Goal: Information Seeking & Learning: Learn about a topic

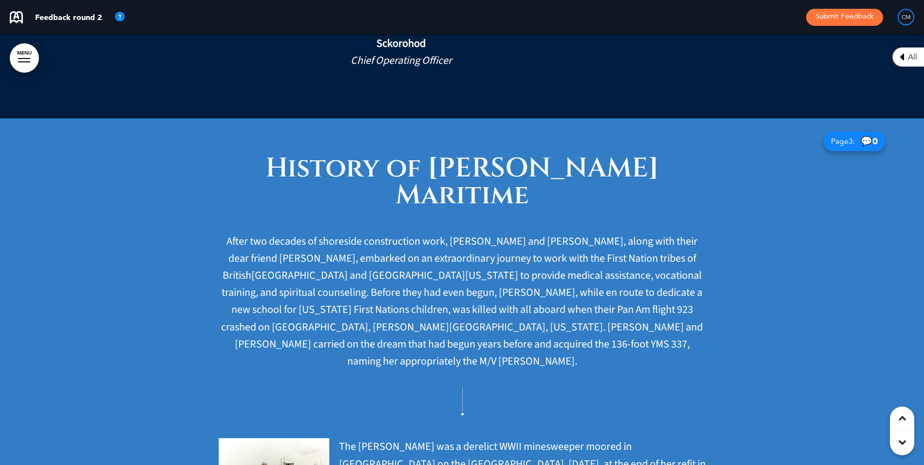
scroll to position [1217, 0]
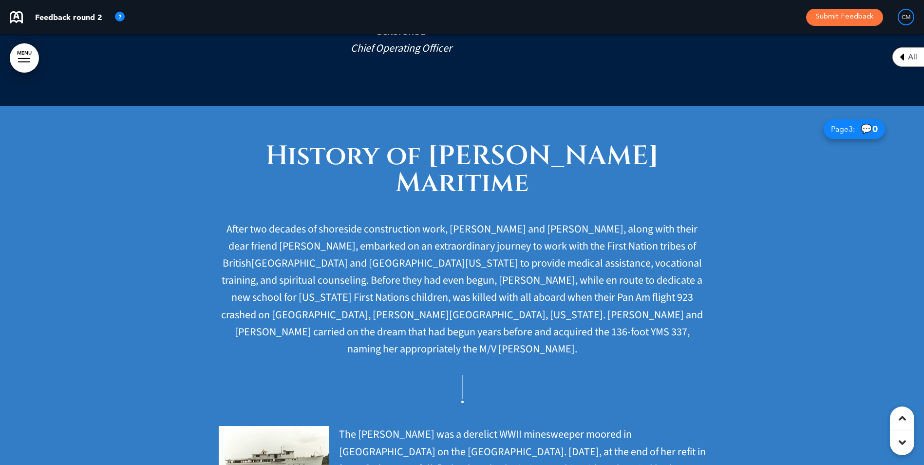
click at [17, 45] on link "MENU" at bounding box center [24, 57] width 29 height 29
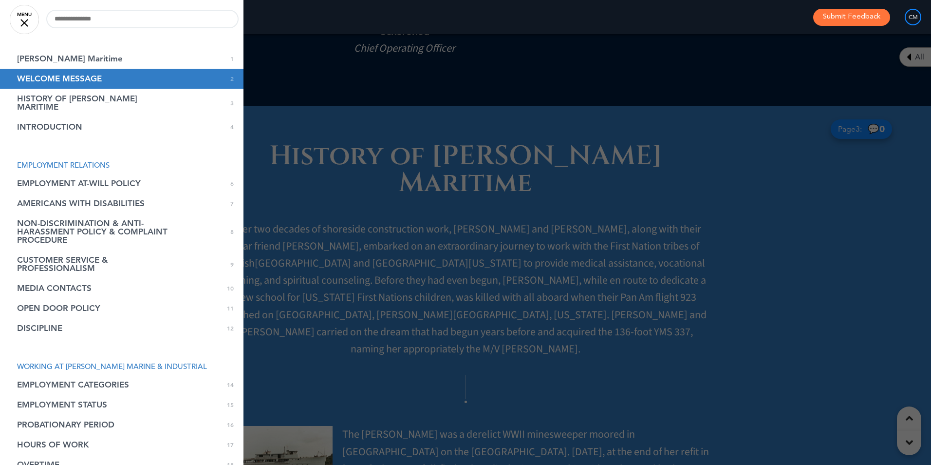
click at [280, 31] on div "Feedback round 2 Submit Feedback CM" at bounding box center [465, 17] width 931 height 34
click at [28, 19] on div at bounding box center [24, 23] width 8 height 8
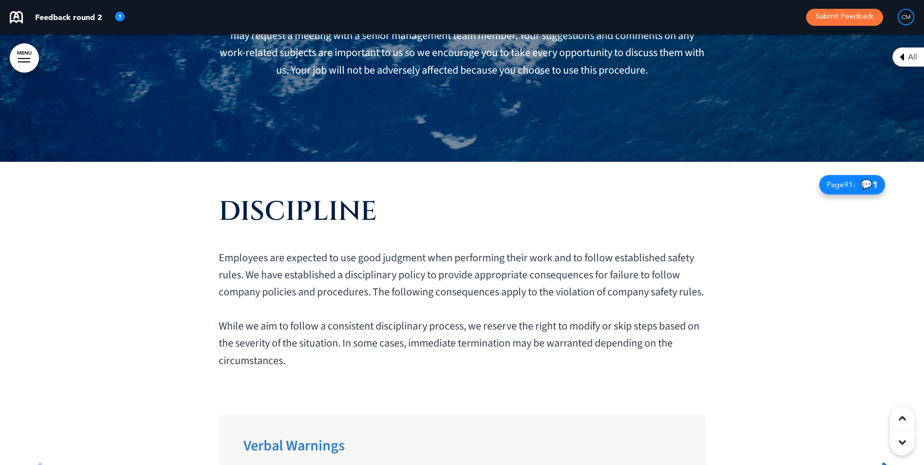
scroll to position [8230, 0]
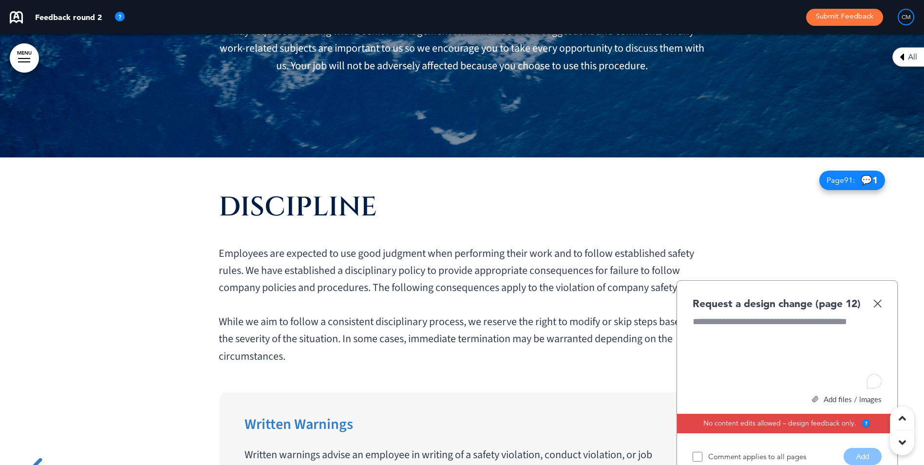
scroll to position [0, 909]
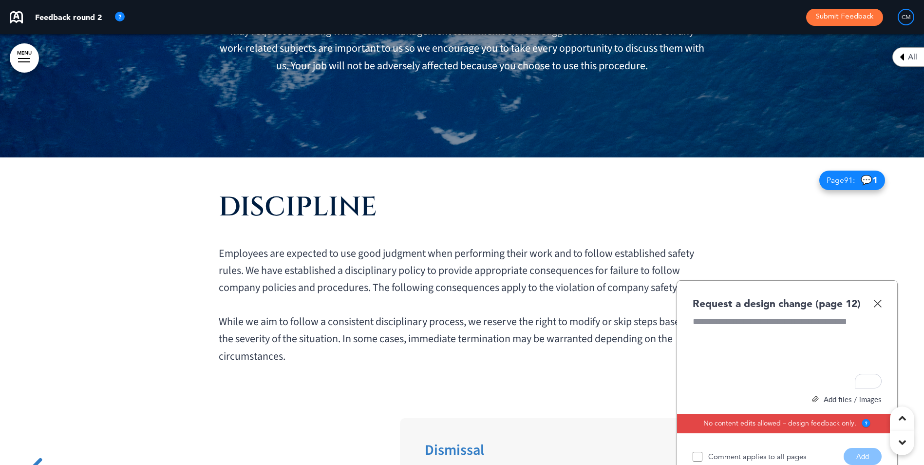
scroll to position [0, 1818]
click at [878, 299] on img at bounding box center [877, 303] width 8 height 8
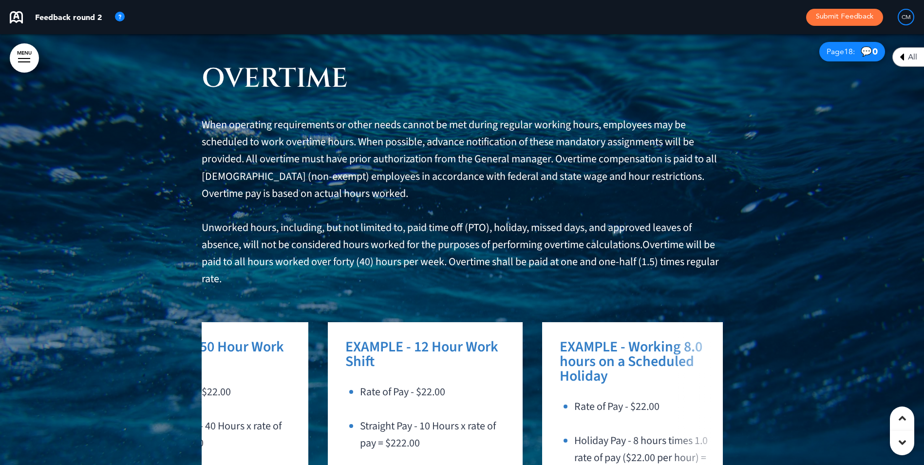
scroll to position [0, 102]
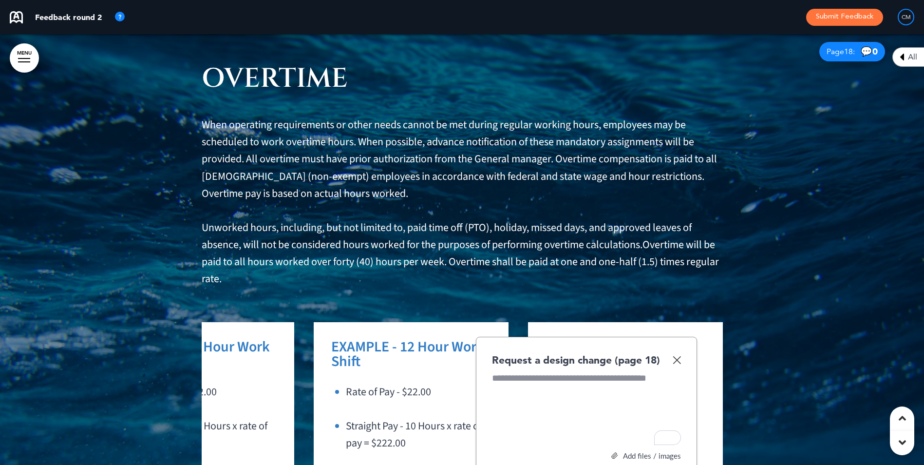
click at [668, 353] on div "Request a design change (page 18)" at bounding box center [586, 360] width 189 height 14
click at [676, 355] on img at bounding box center [676, 359] width 8 height 8
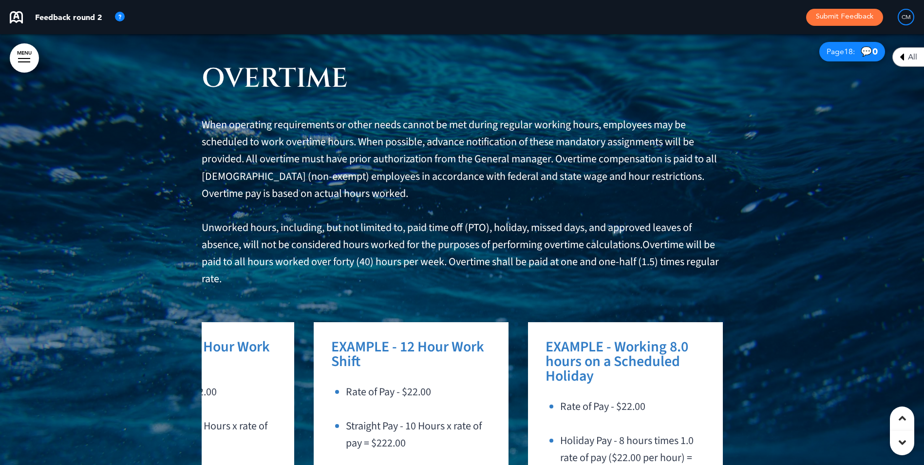
click at [709, 339] on div "EXAMPLE - Working 8.0 hours on a Scheduled Holiday Rate of Pay - $22.00 Holiday…" at bounding box center [630, 419] width 170 height 161
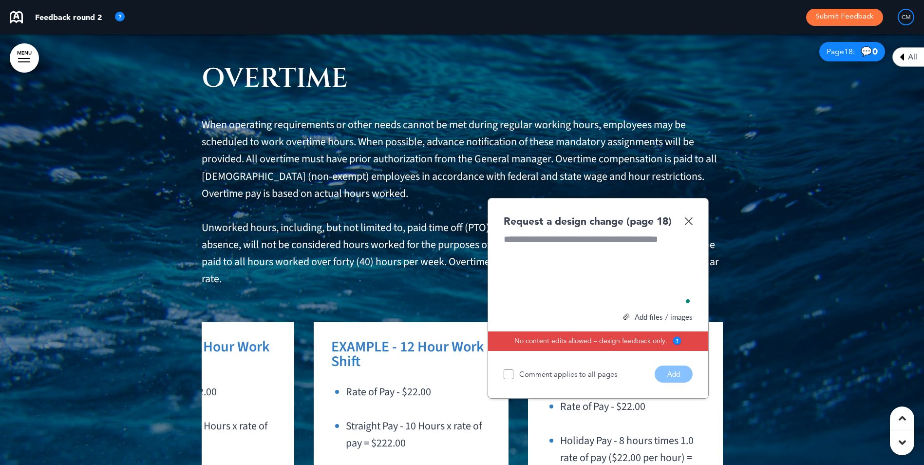
click at [685, 217] on img at bounding box center [688, 221] width 8 height 8
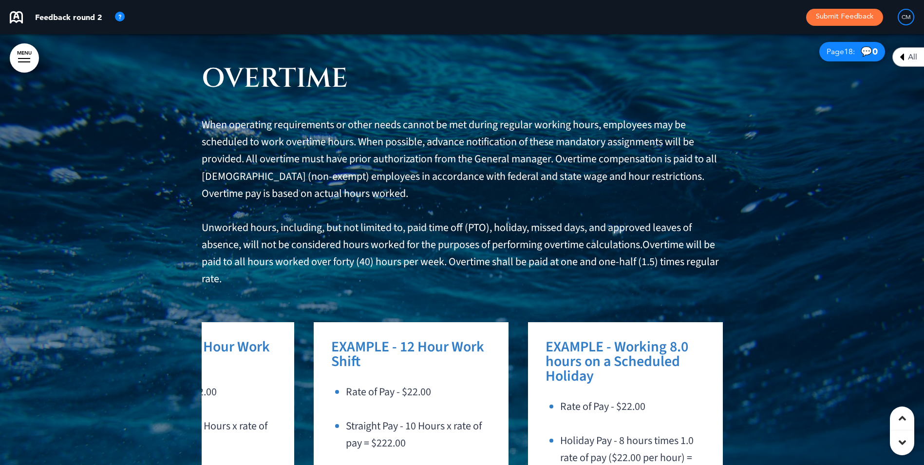
click at [704, 339] on div "EXAMPLE - Working 8.0 hours on a Scheduled Holiday Rate of Pay - $22.00 Holiday…" at bounding box center [630, 419] width 170 height 161
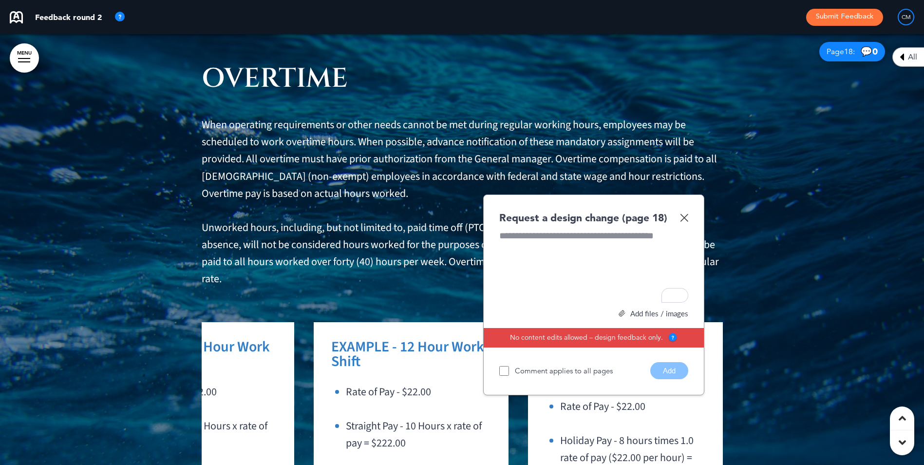
drag, startPoint x: 681, startPoint y: 65, endPoint x: 675, endPoint y: 136, distance: 71.4
click at [682, 210] on div "Request a design change (page 18)" at bounding box center [593, 217] width 189 height 14
click at [684, 213] on img at bounding box center [684, 217] width 8 height 8
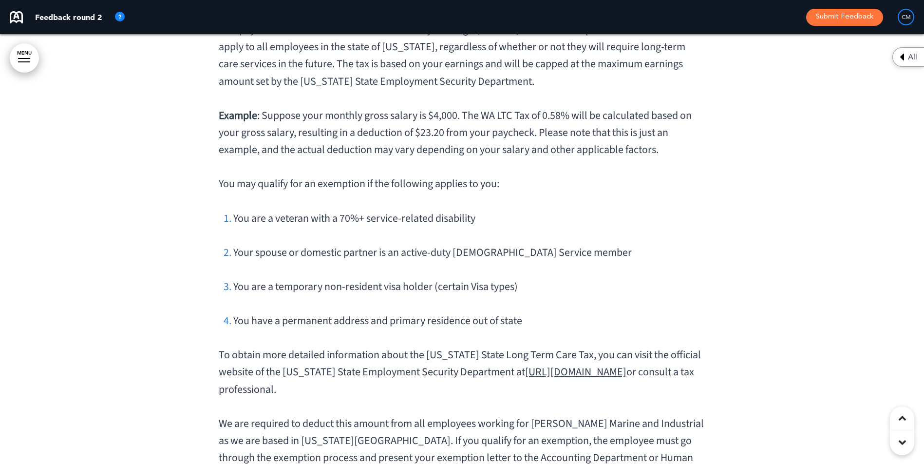
scroll to position [14852, 0]
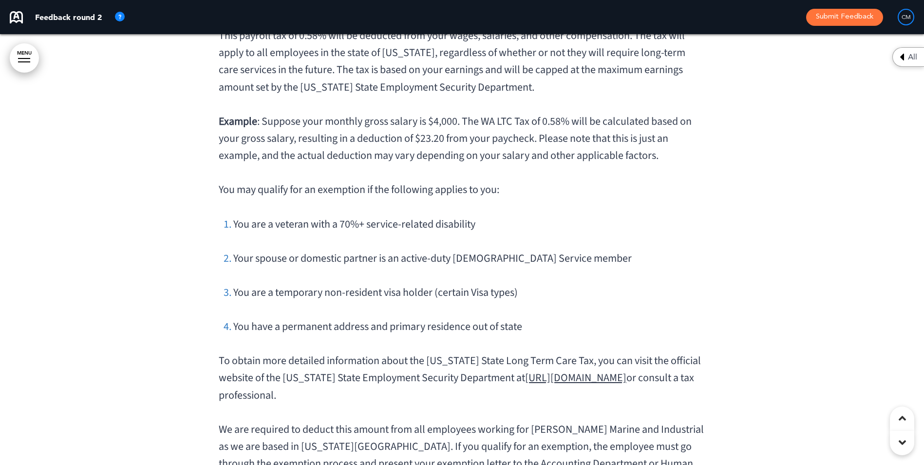
click at [591, 370] on link "[URL][DOMAIN_NAME]" at bounding box center [575, 378] width 101 height 16
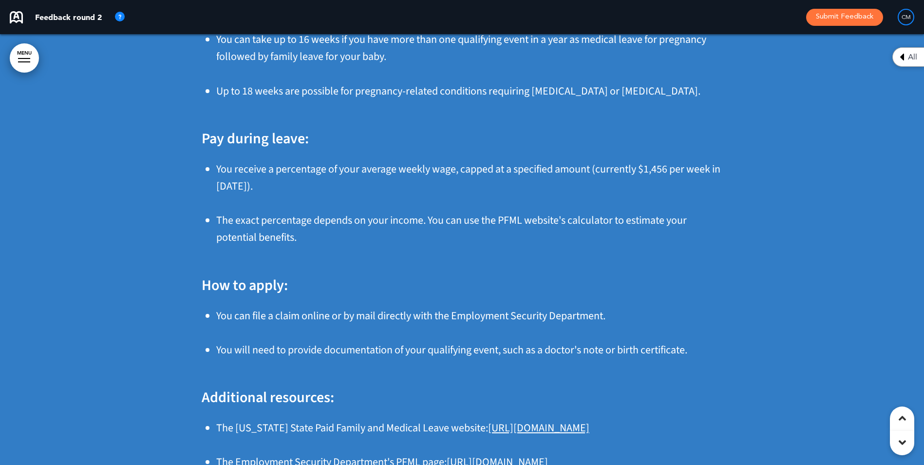
scroll to position [25712, 0]
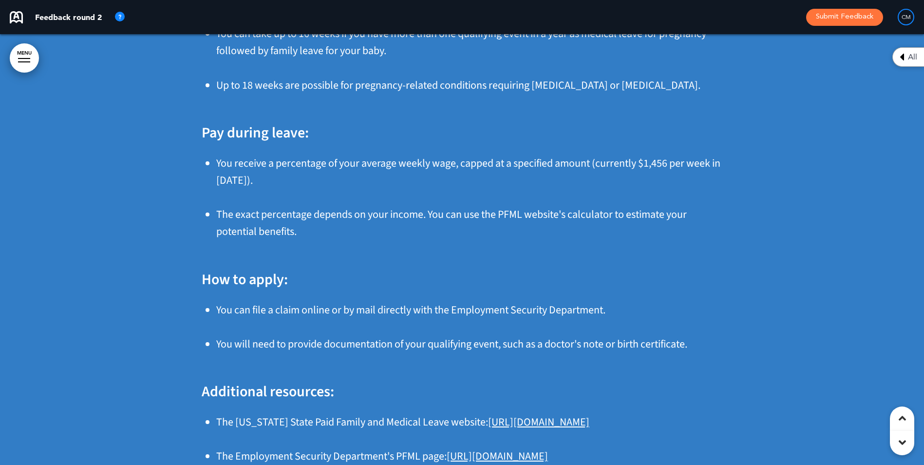
click at [543, 414] on link "[URL][DOMAIN_NAME]" at bounding box center [538, 422] width 101 height 16
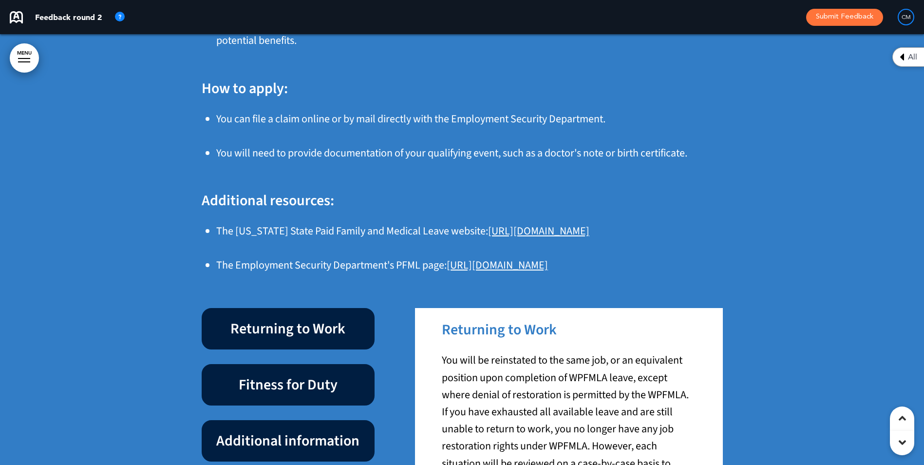
scroll to position [25906, 0]
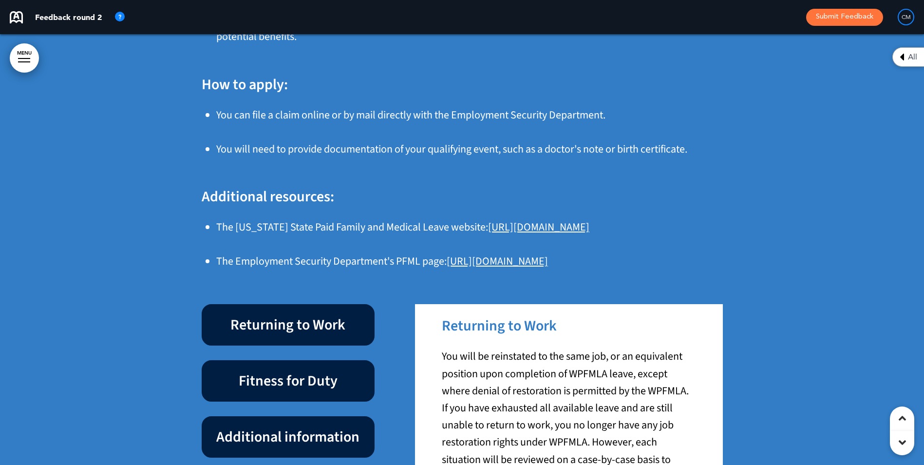
click at [278, 370] on span "Fitness for Duty" at bounding box center [288, 380] width 99 height 21
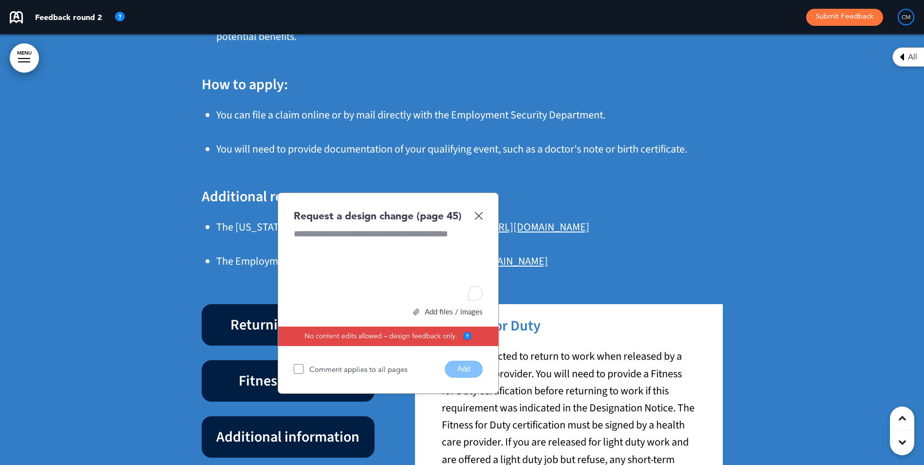
scroll to position [25921, 0]
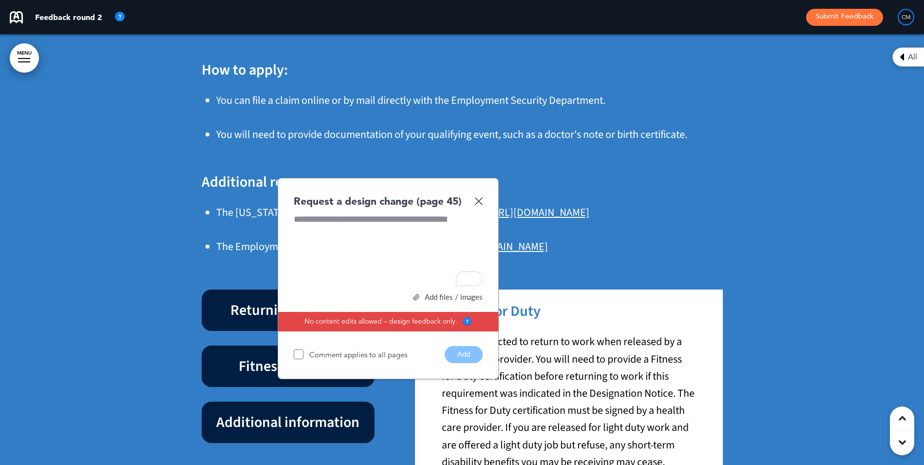
click at [482, 197] on img at bounding box center [478, 201] width 8 height 8
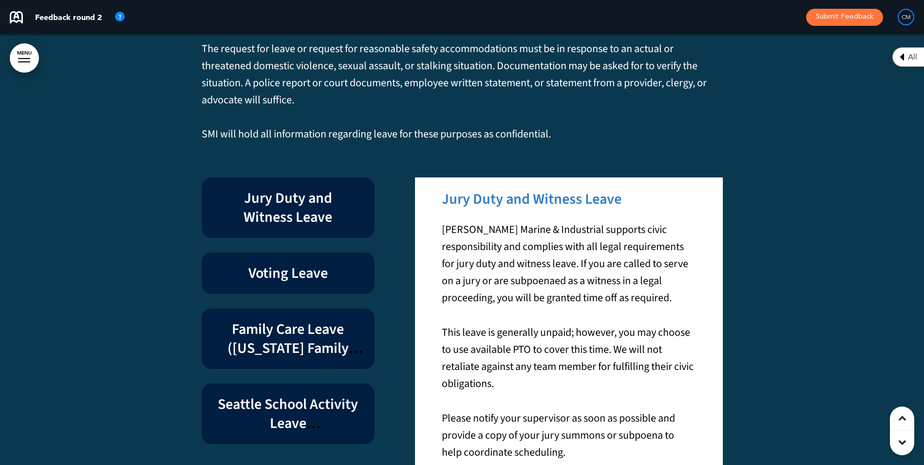
scroll to position [27869, 0]
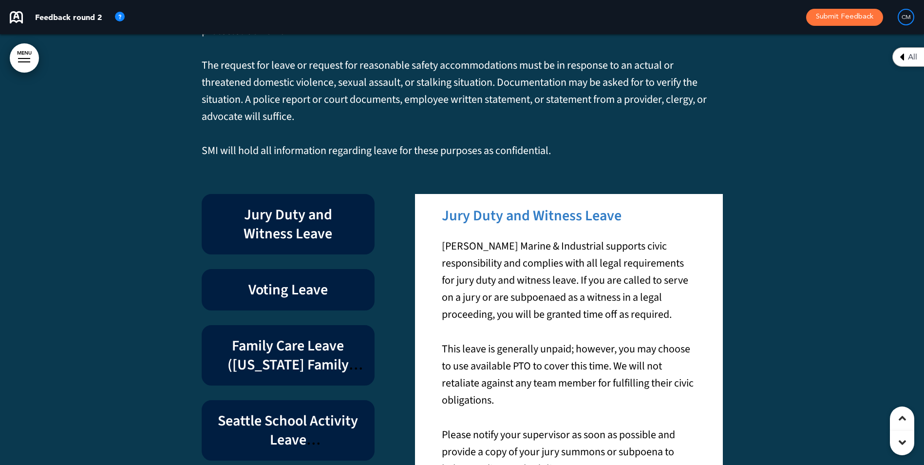
click at [301, 410] on span "Seattle School Activity Leave ([GEOGRAPHIC_DATA] Only)" at bounding box center [288, 449] width 140 height 78
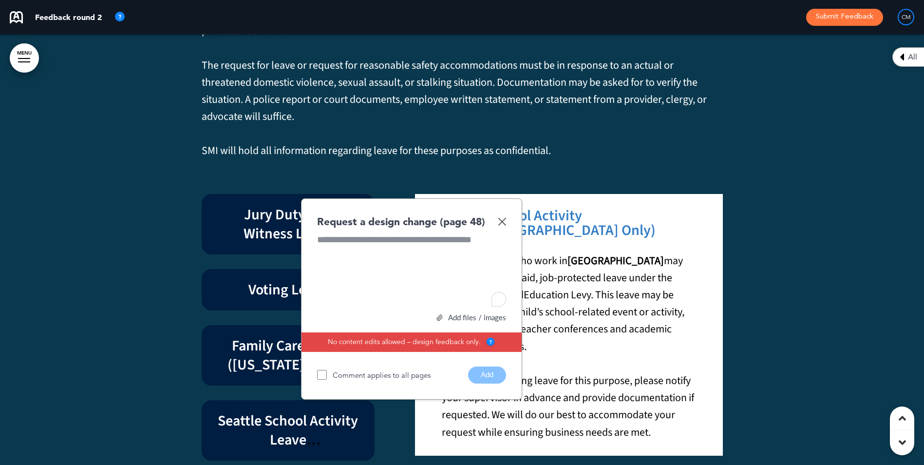
scroll to position [27841, 0]
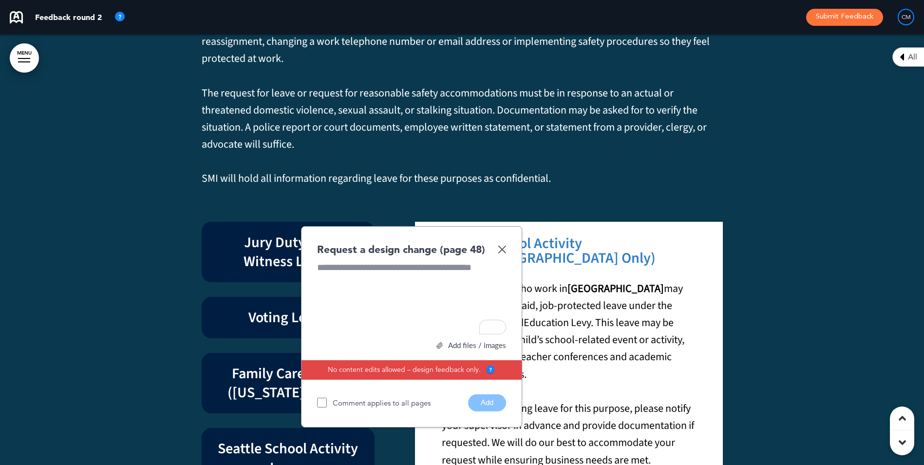
click at [500, 245] on img at bounding box center [502, 249] width 8 height 8
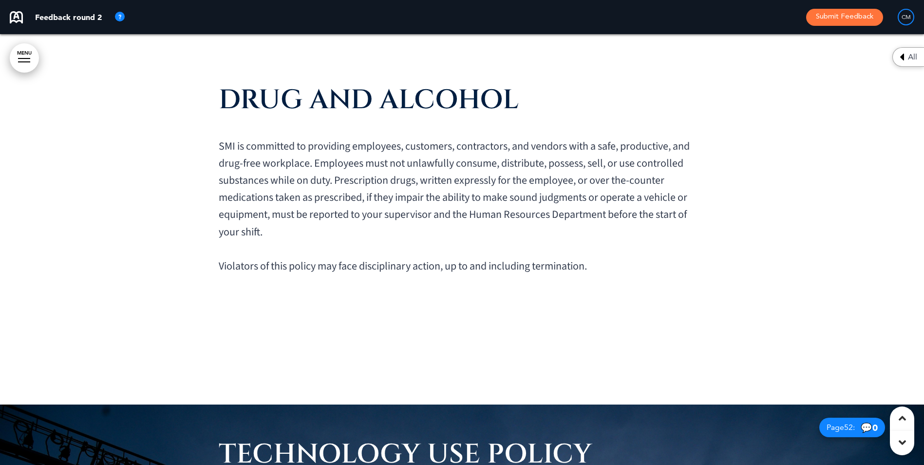
scroll to position [29886, 0]
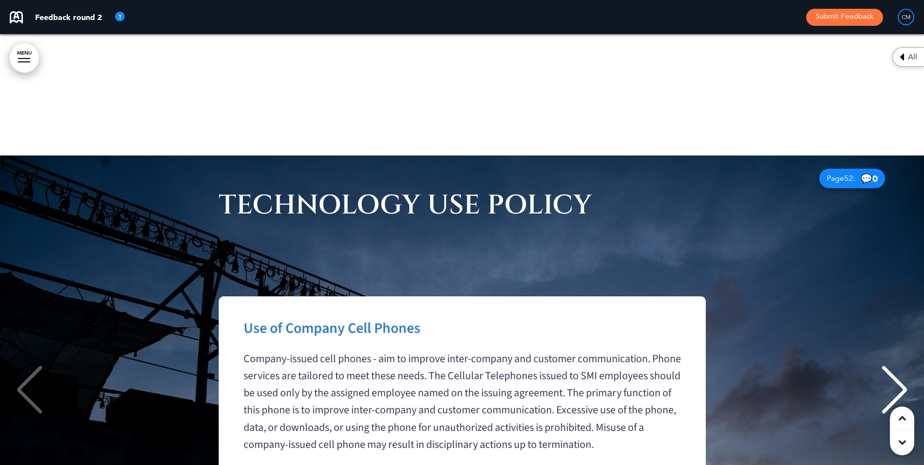
click at [902, 365] on div "Next slide" at bounding box center [894, 389] width 30 height 49
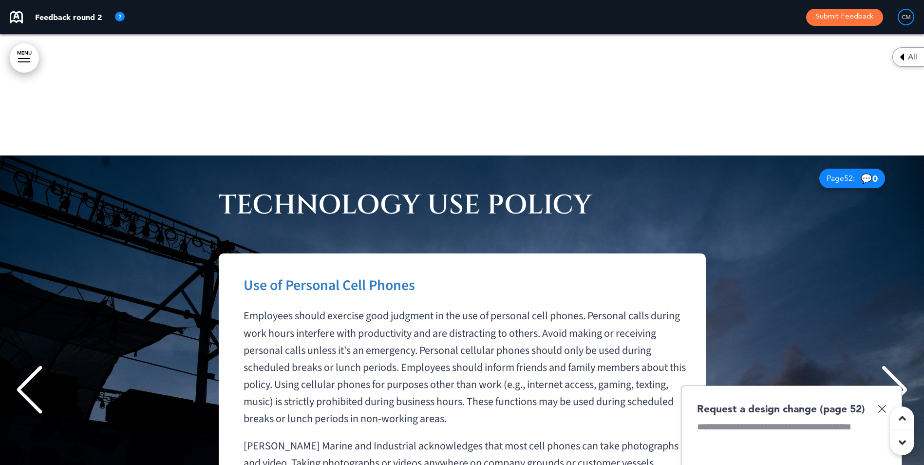
click at [902, 365] on div "Next slide" at bounding box center [894, 389] width 30 height 49
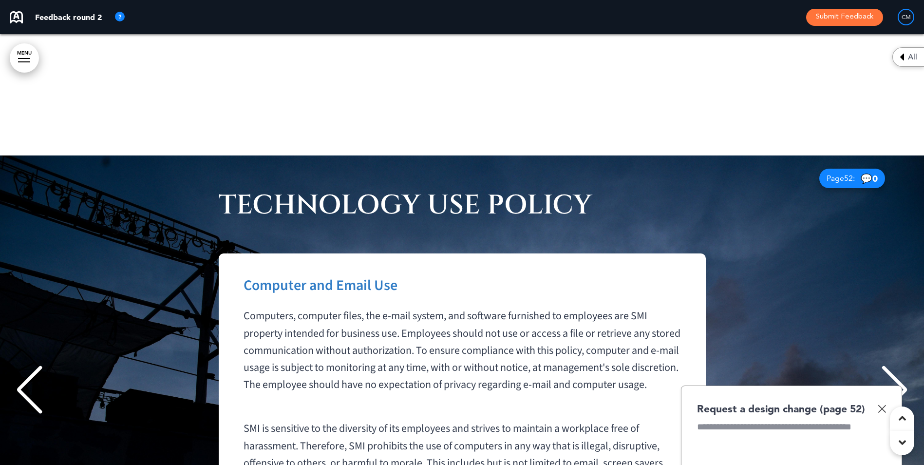
click at [902, 365] on div "Next slide" at bounding box center [894, 389] width 30 height 49
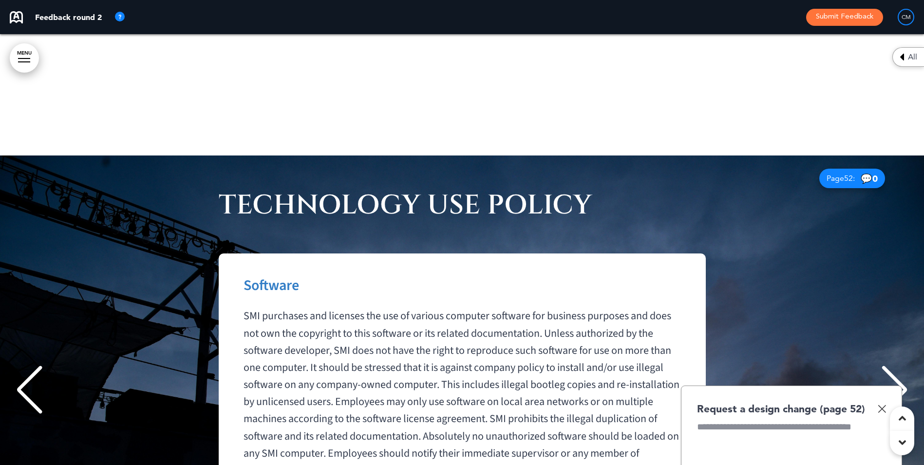
click at [902, 365] on div "Next slide" at bounding box center [894, 389] width 30 height 49
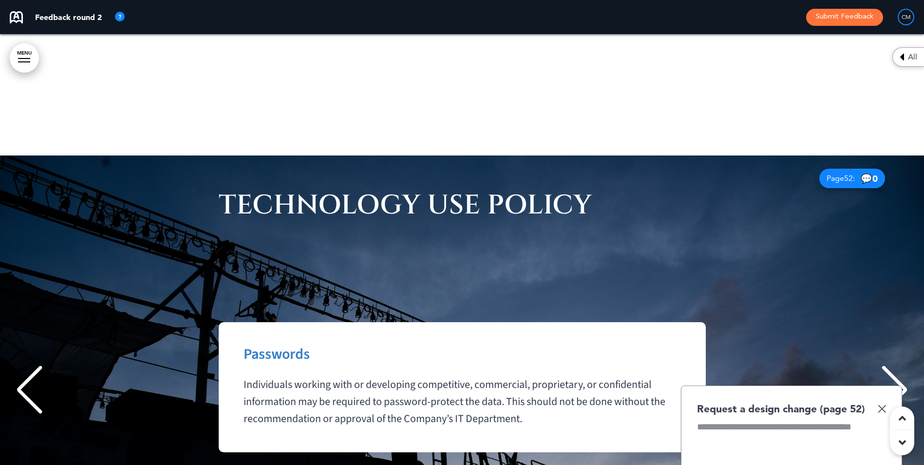
click at [902, 365] on div "Next slide" at bounding box center [894, 389] width 30 height 49
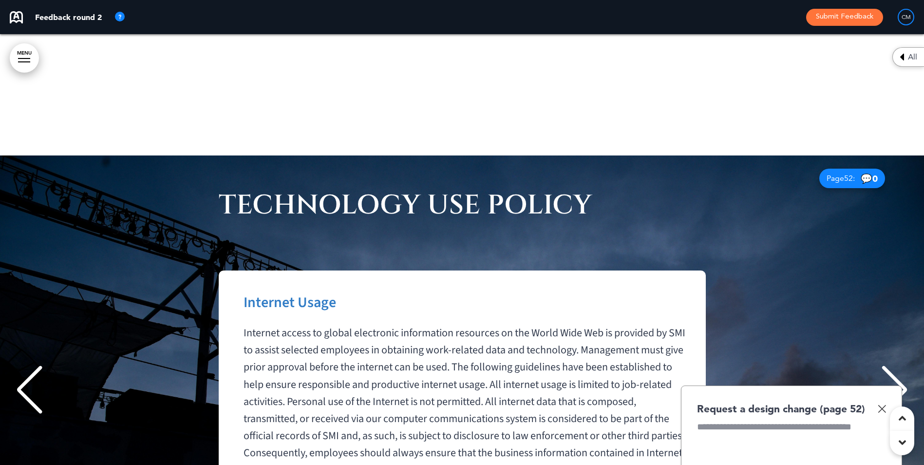
click at [902, 365] on div "Next slide" at bounding box center [894, 389] width 30 height 49
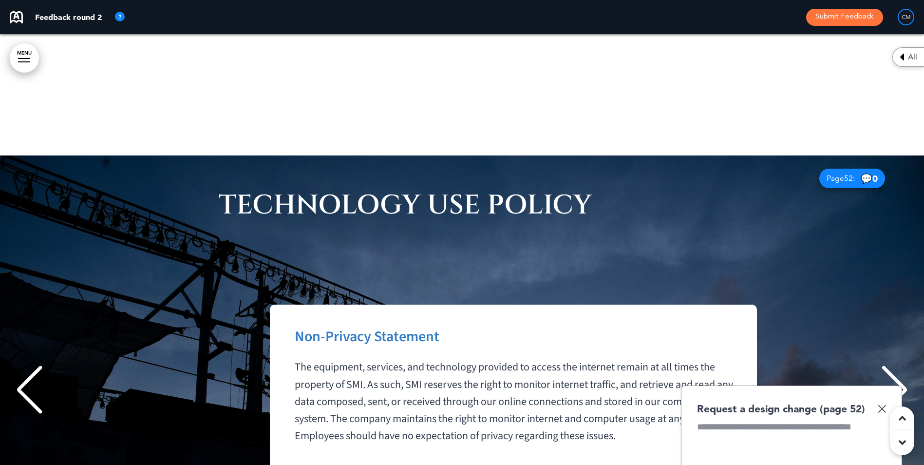
scroll to position [0, 5455]
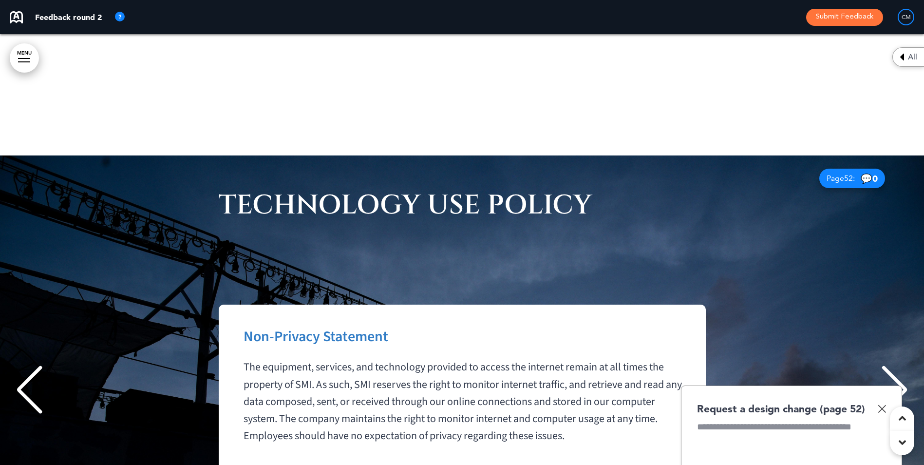
click at [883, 404] on img at bounding box center [882, 408] width 8 height 8
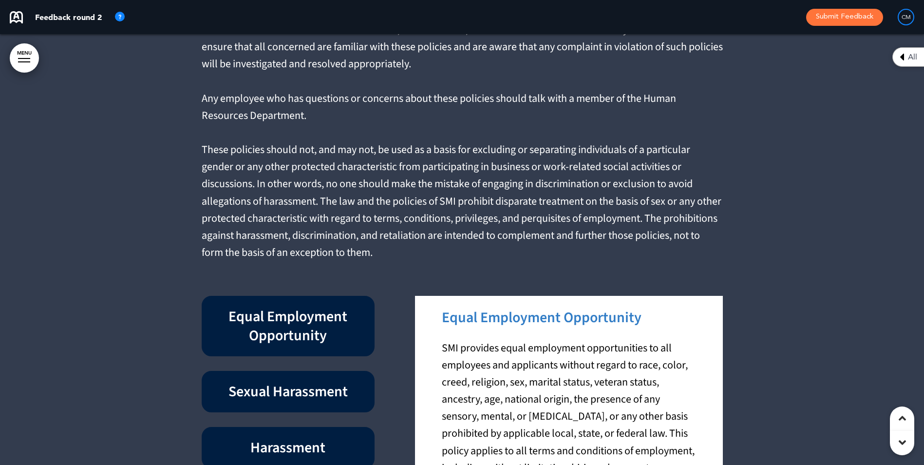
scroll to position [6017, 0]
click at [901, 442] on icon at bounding box center [901, 442] width 7 height 12
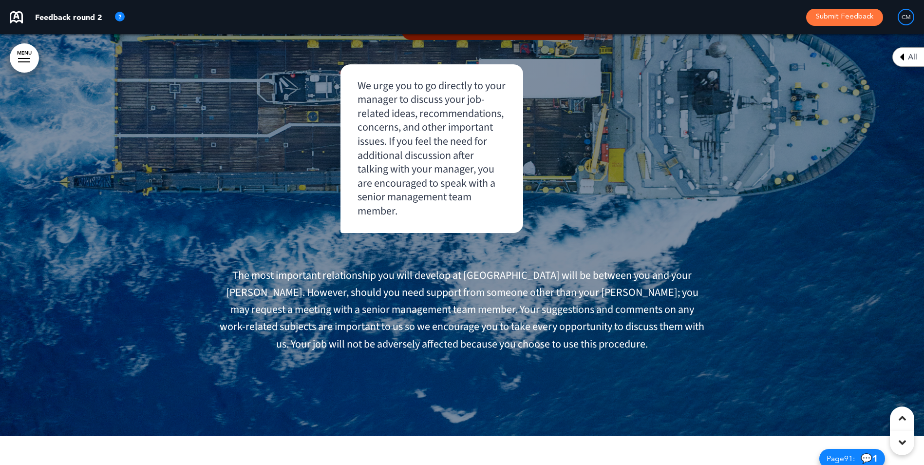
scroll to position [8189, 0]
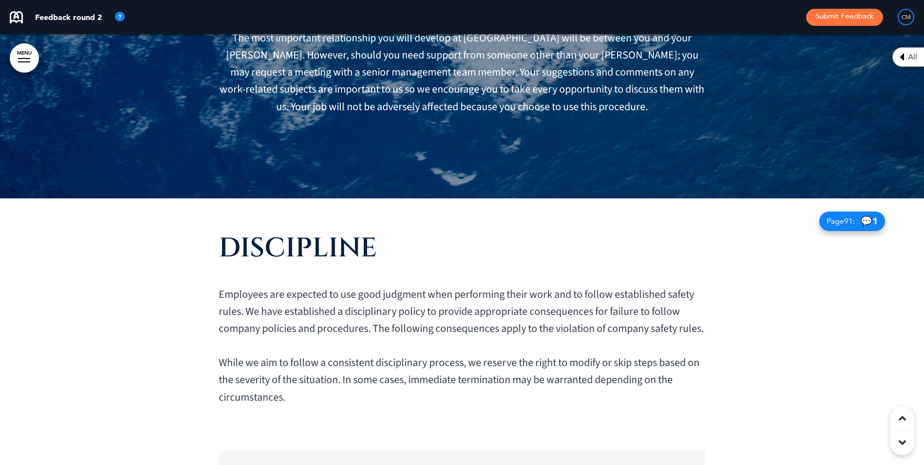
click at [899, 415] on icon at bounding box center [901, 418] width 7 height 12
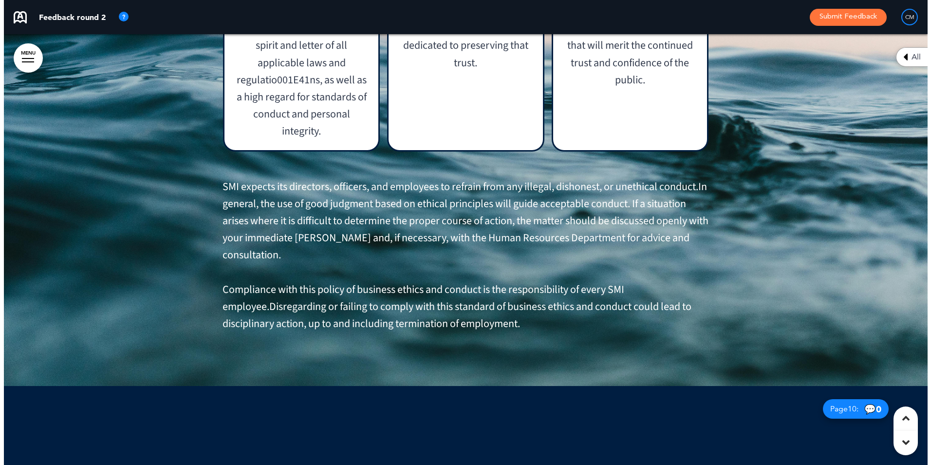
scroll to position [4288, 0]
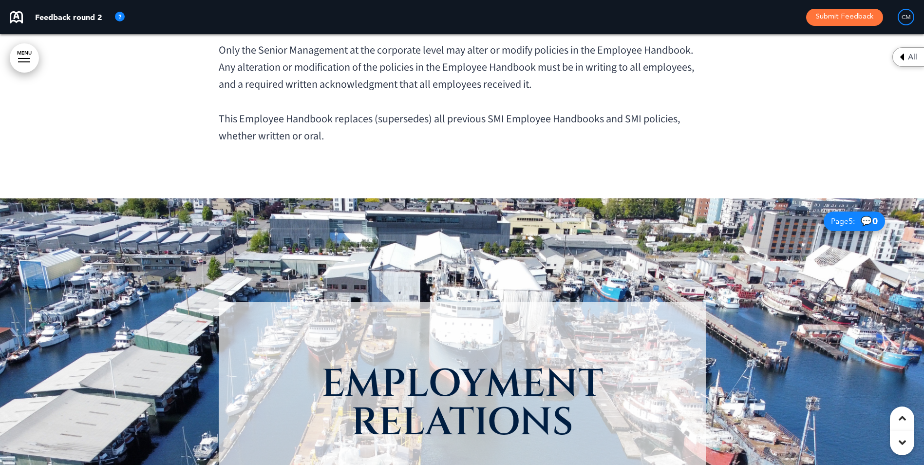
click at [23, 58] on div at bounding box center [24, 58] width 12 height 1
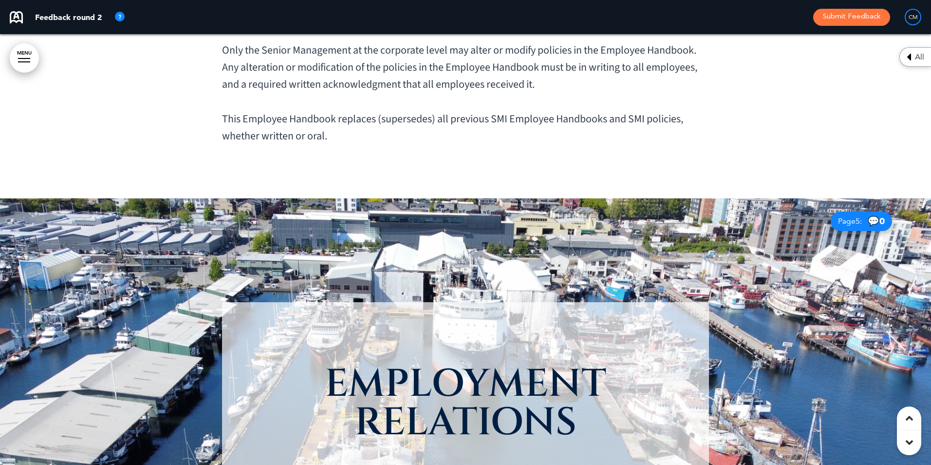
scroll to position [0, 5499]
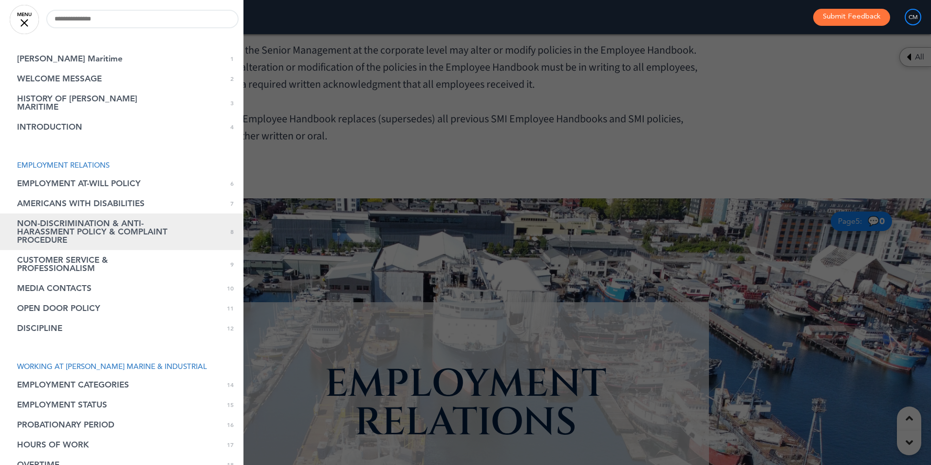
click at [62, 222] on span "NON-DISCRIMINATION & ANTI-HARASSMENT POLICY & COMPLAINT PROCEDURE" at bounding box center [97, 231] width 161 height 25
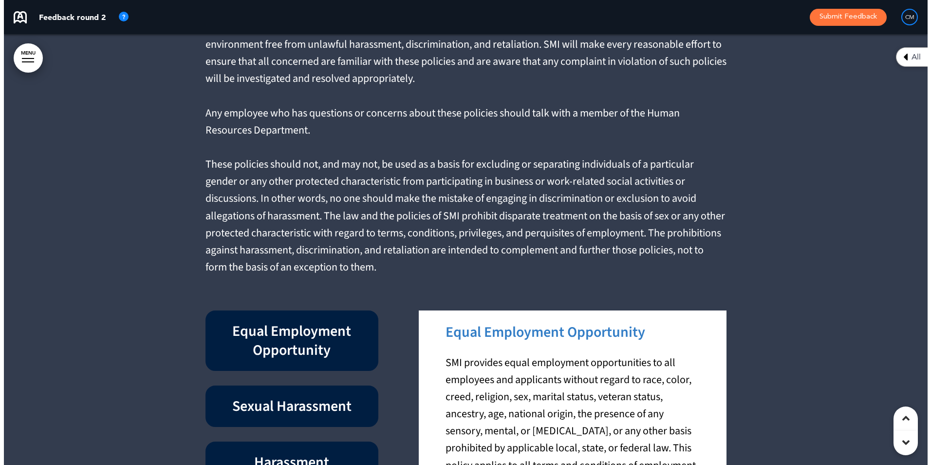
scroll to position [6018, 0]
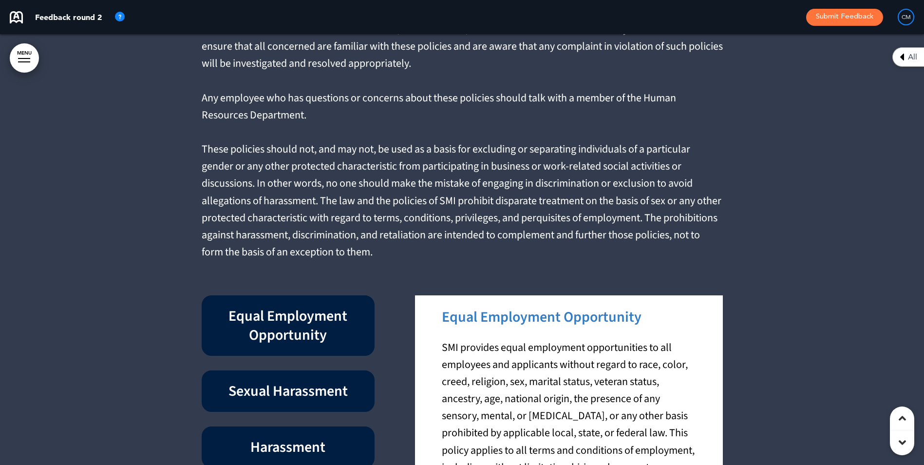
click at [16, 58] on link "MENU" at bounding box center [24, 57] width 29 height 29
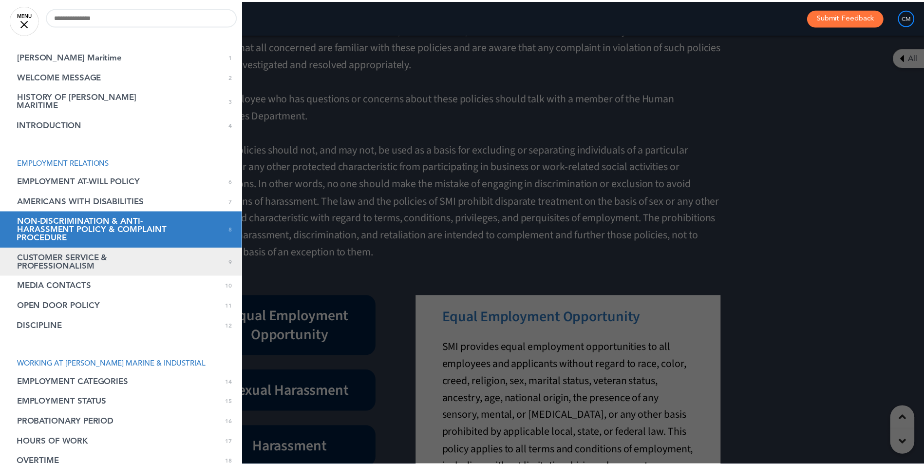
scroll to position [0, 0]
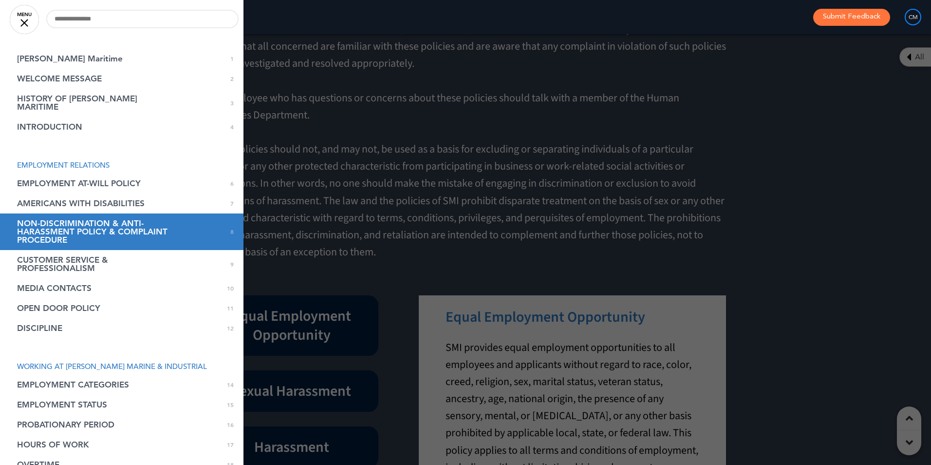
click at [438, 215] on div at bounding box center [465, 232] width 931 height 465
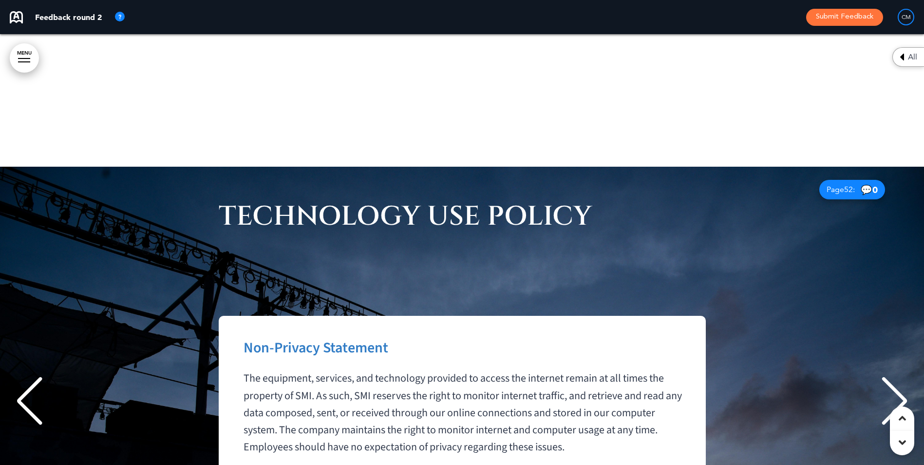
scroll to position [29879, 0]
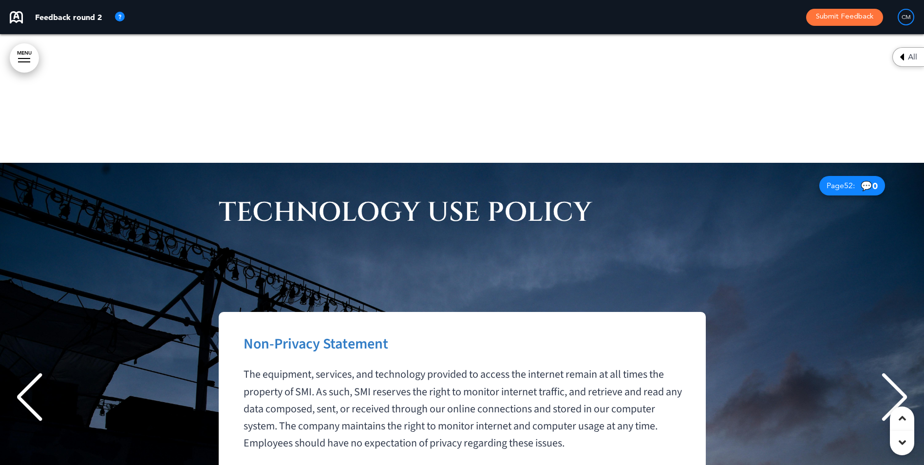
click at [896, 373] on div "Next slide" at bounding box center [894, 397] width 30 height 49
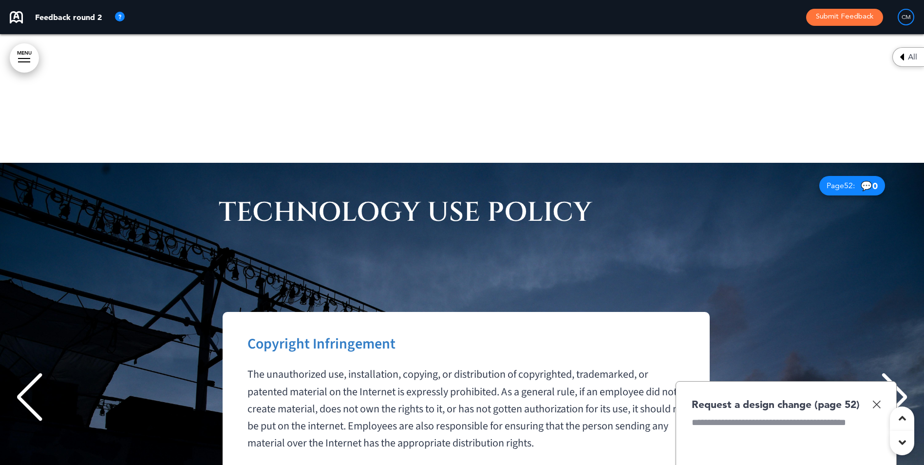
scroll to position [0, 6364]
click at [876, 400] on img at bounding box center [876, 404] width 8 height 8
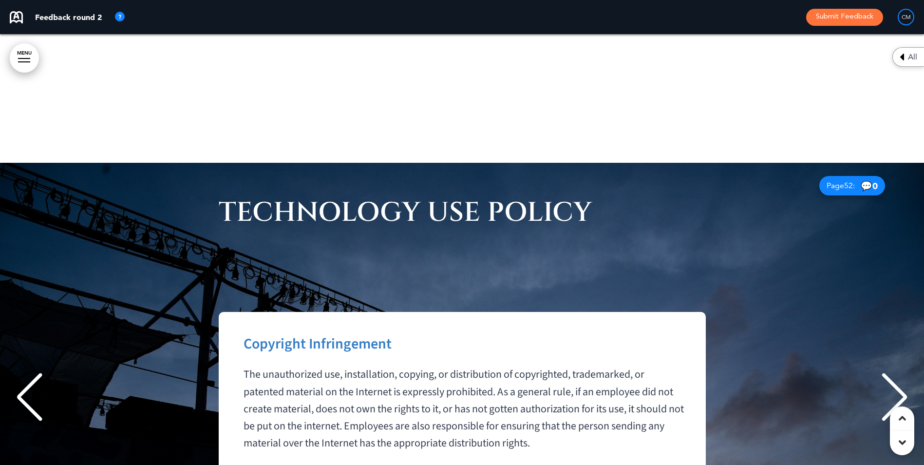
click at [904, 373] on div "Next slide" at bounding box center [894, 397] width 30 height 49
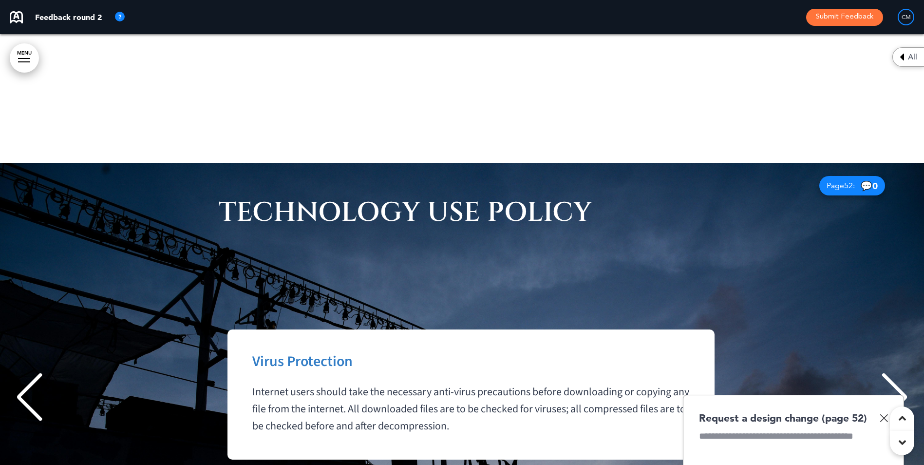
scroll to position [0, 7273]
click at [904, 373] on div "Next slide" at bounding box center [894, 397] width 30 height 49
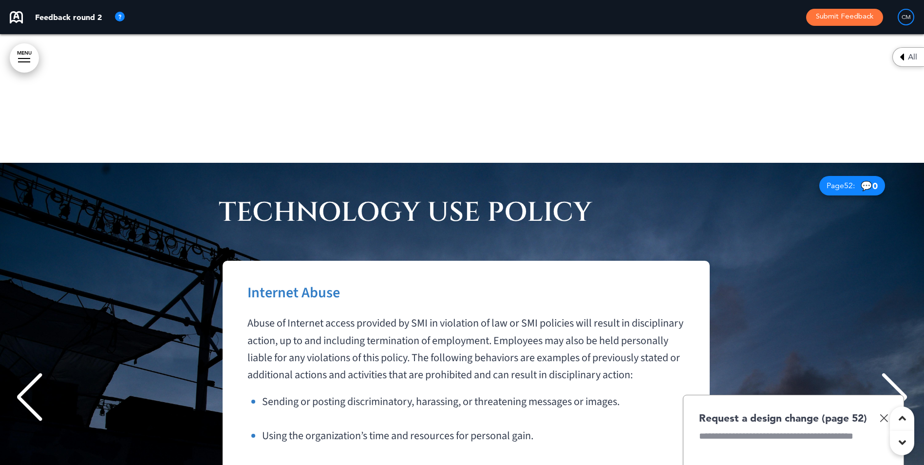
scroll to position [0, 8182]
click at [904, 373] on div "Next slide" at bounding box center [894, 397] width 30 height 49
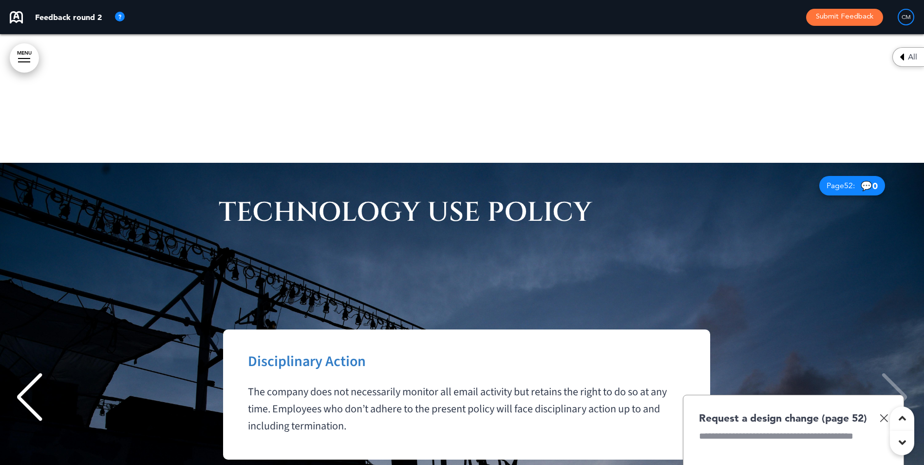
scroll to position [0, 9092]
click at [904, 329] on div "Disciplinary Action The company does not necessarily monitor all email activity…" at bounding box center [462, 394] width 904 height 131
click at [21, 373] on div "Previous slide" at bounding box center [30, 397] width 30 height 49
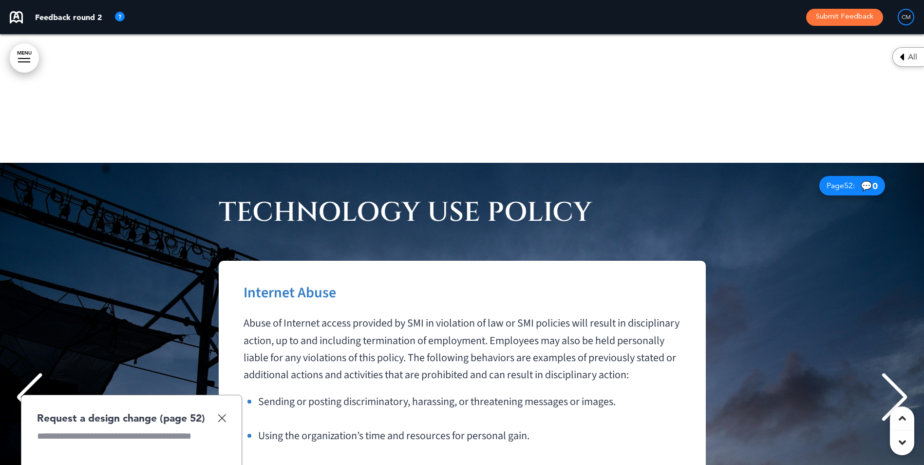
click at [21, 373] on div "Previous slide" at bounding box center [30, 397] width 30 height 49
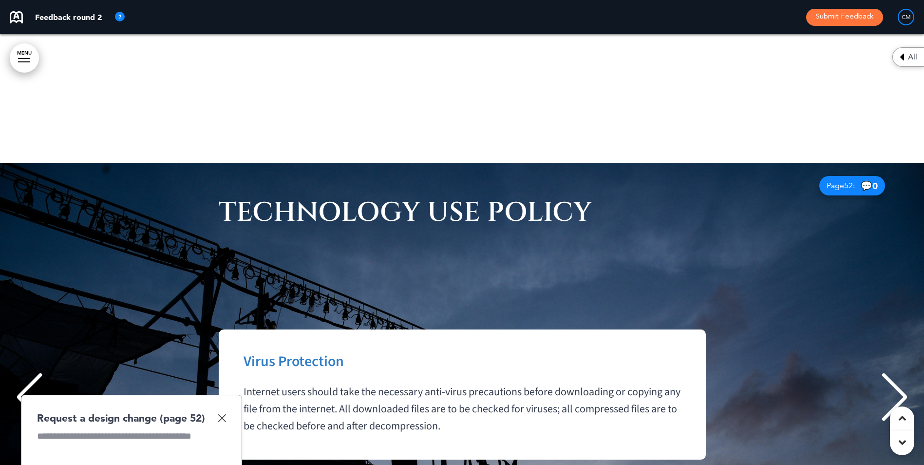
click at [21, 373] on div "Previous slide" at bounding box center [30, 397] width 30 height 49
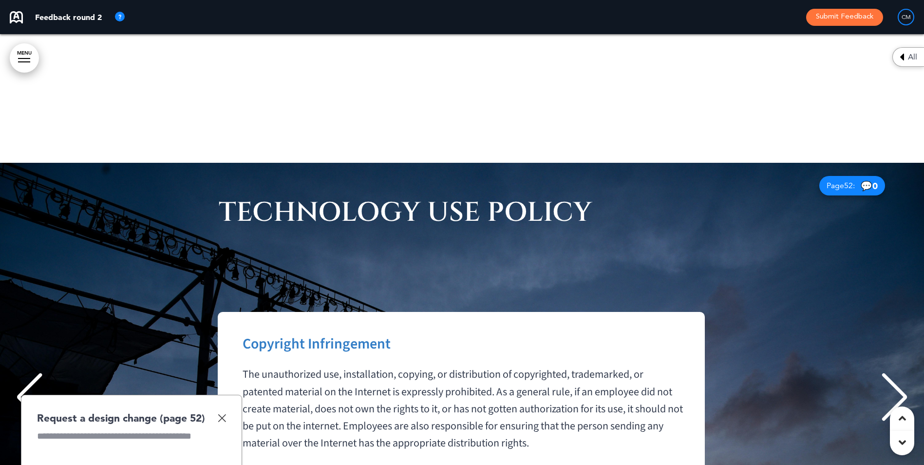
scroll to position [0, 6364]
click at [21, 373] on div "Previous slide" at bounding box center [30, 397] width 30 height 49
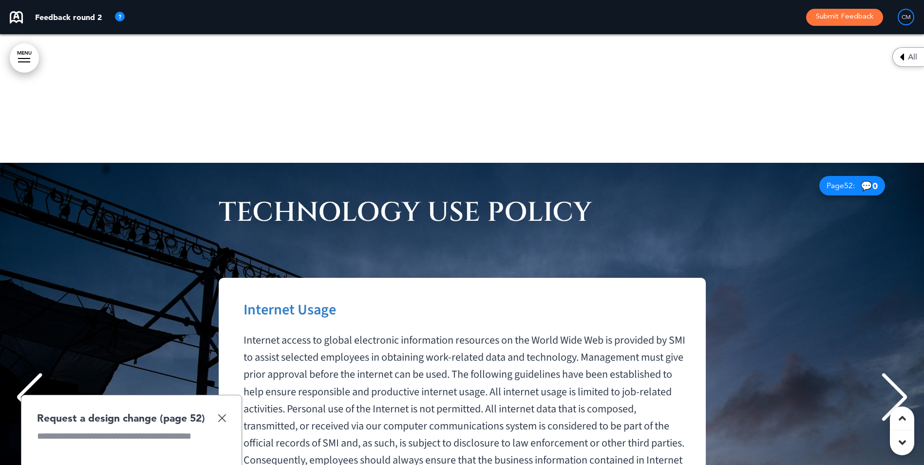
click at [21, 373] on div "Previous slide" at bounding box center [30, 397] width 30 height 49
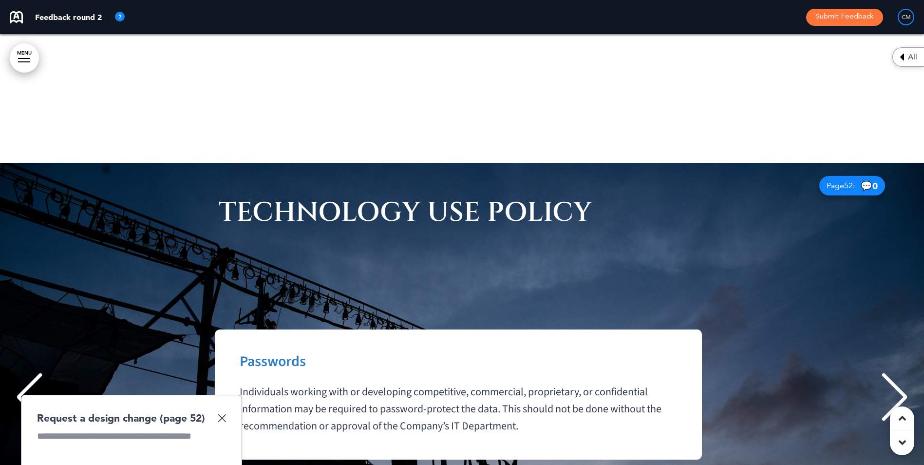
scroll to position [0, 3637]
click at [21, 373] on div "Previous slide" at bounding box center [30, 397] width 30 height 49
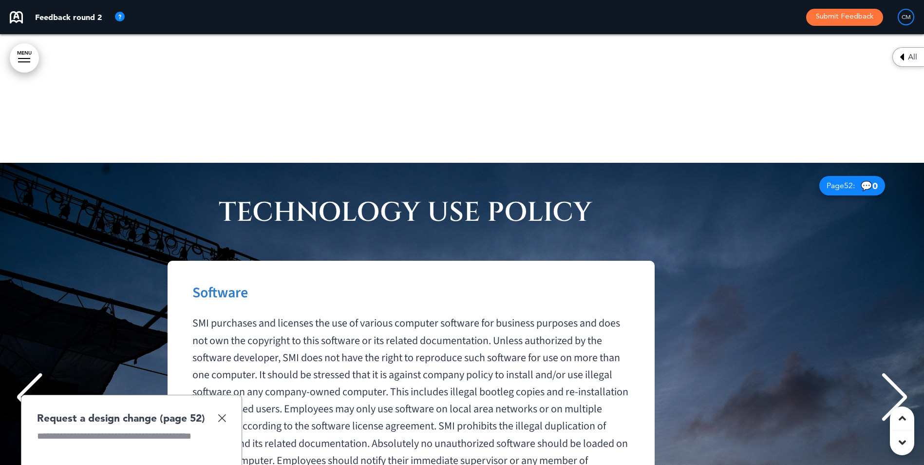
scroll to position [0, 2727]
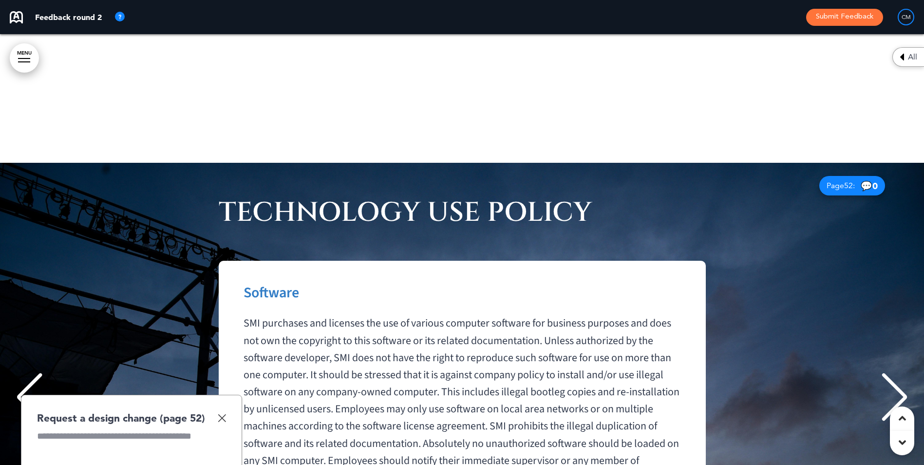
click at [21, 373] on div "Previous slide" at bounding box center [30, 397] width 30 height 49
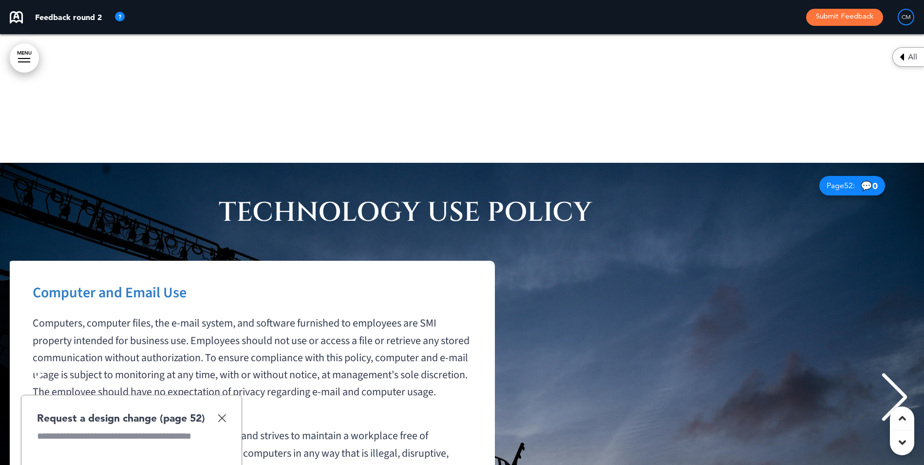
scroll to position [0, 1818]
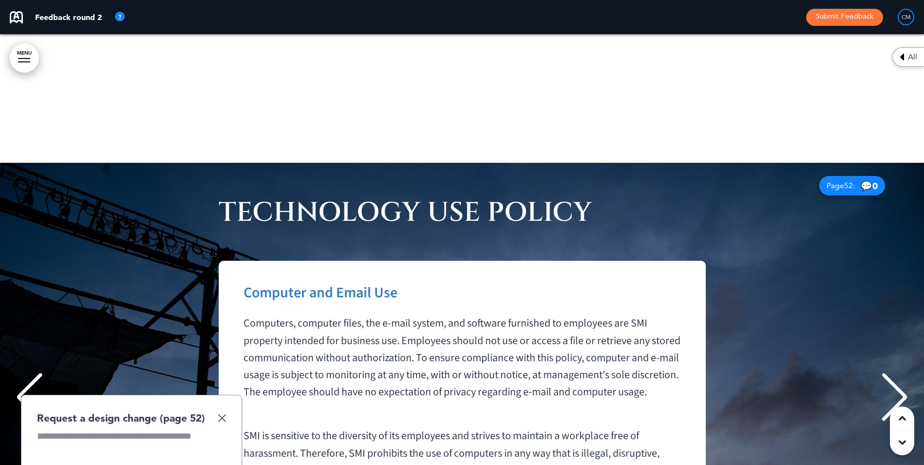
click at [21, 373] on div "Previous slide" at bounding box center [30, 397] width 30 height 49
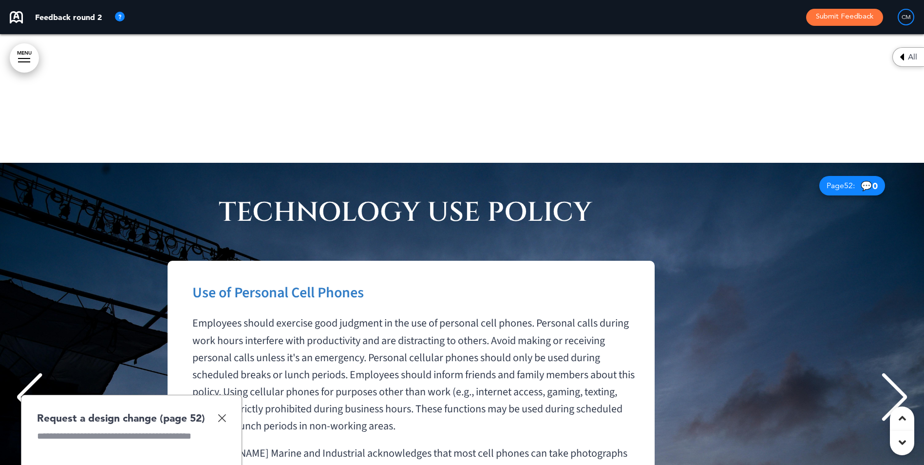
scroll to position [0, 909]
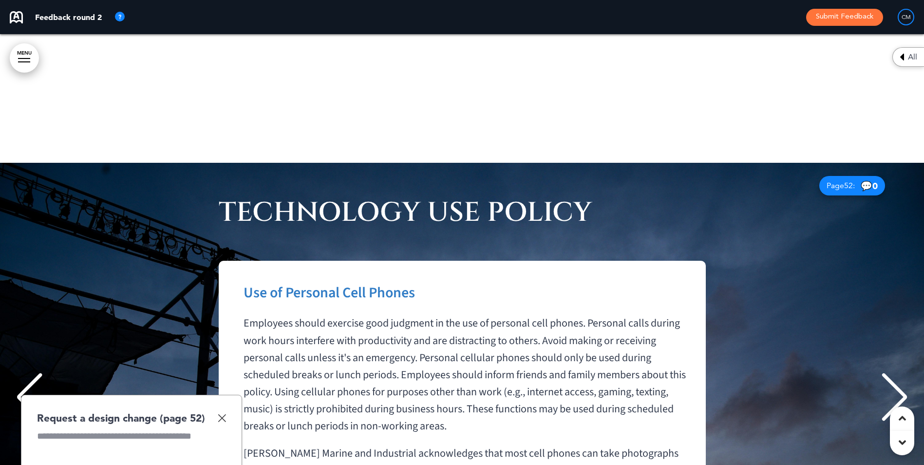
click at [14, 261] on div "Use of Personal Cell Phones Employees should exercise good judgment in the use …" at bounding box center [462, 394] width 904 height 267
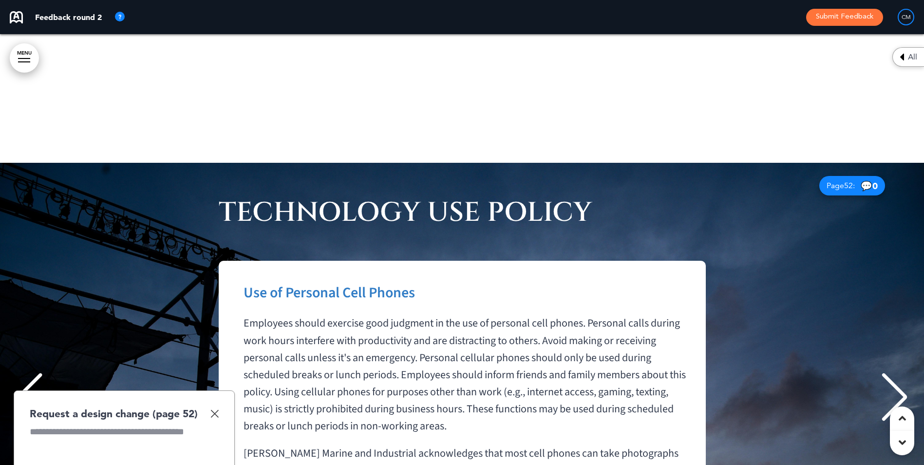
click at [213, 409] on img at bounding box center [214, 413] width 8 height 8
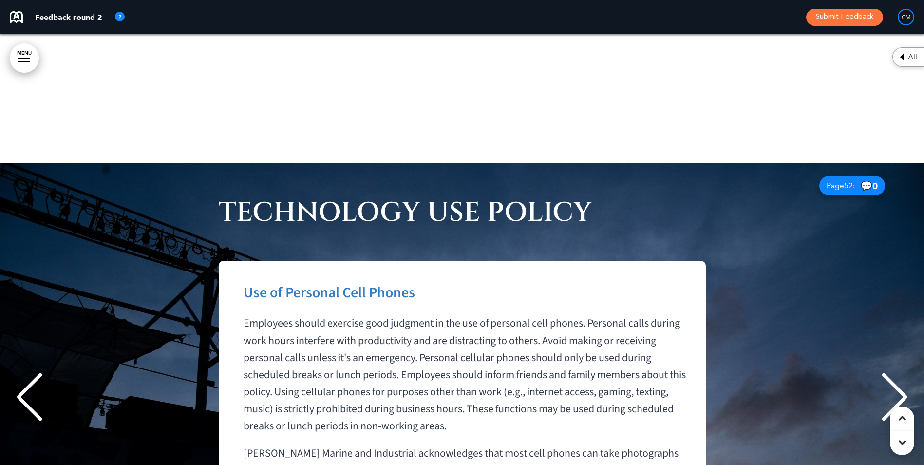
click at [21, 373] on div "Previous slide" at bounding box center [30, 397] width 30 height 49
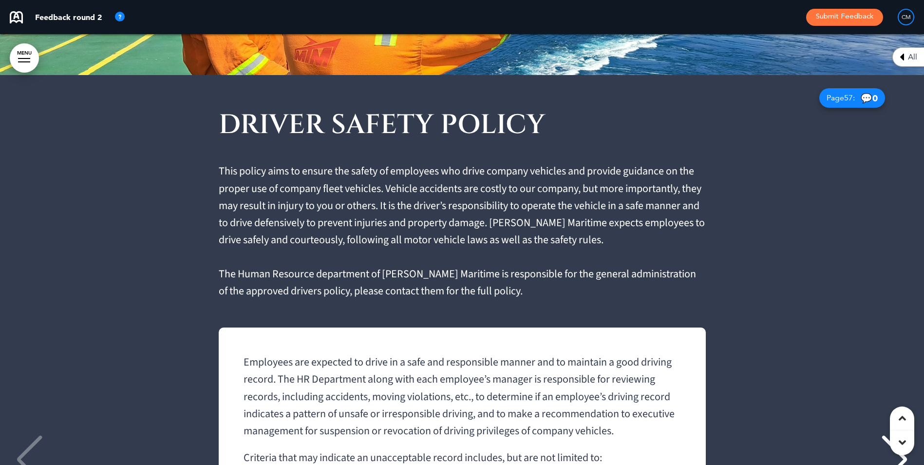
scroll to position [195, 0]
click at [905, 435] on div "Next slide" at bounding box center [894, 459] width 30 height 49
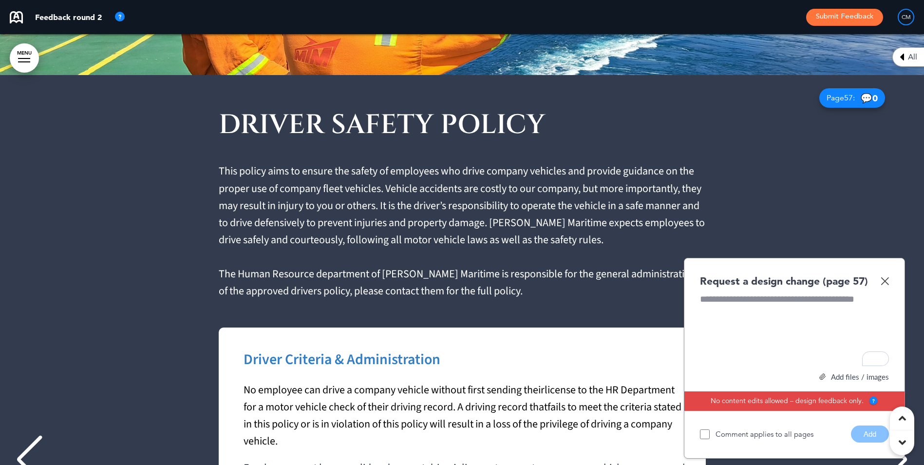
scroll to position [45, 0]
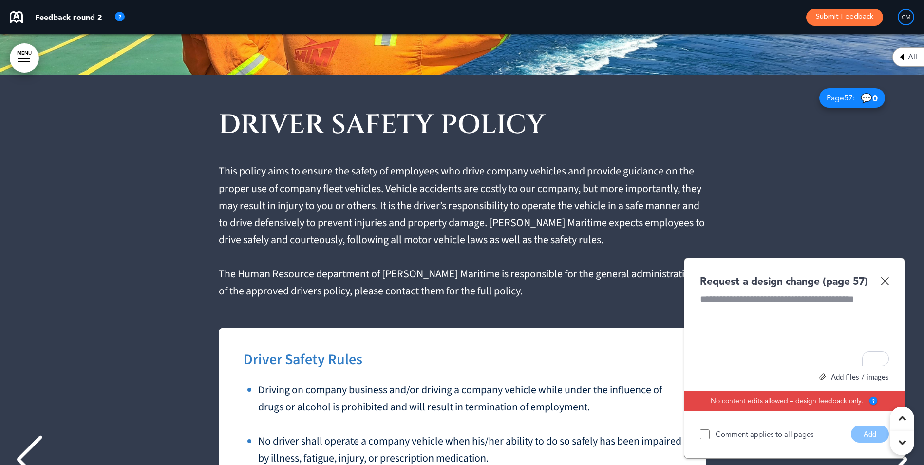
click at [903, 435] on div "Next slide" at bounding box center [894, 459] width 30 height 49
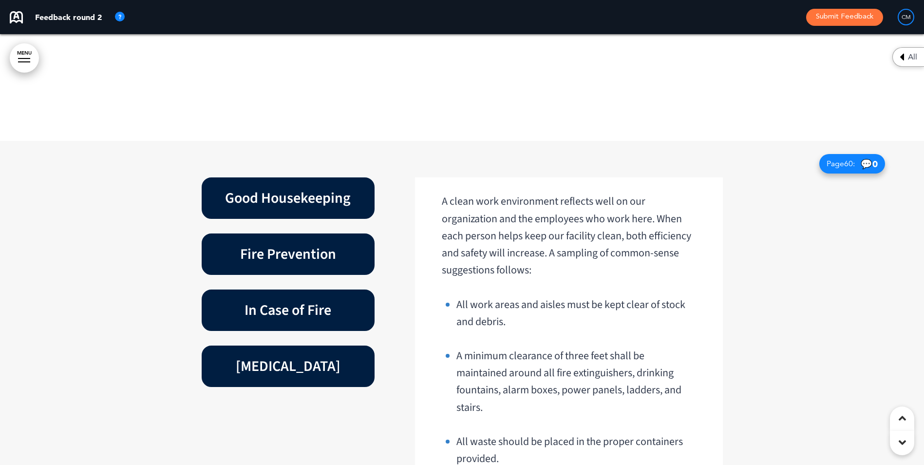
scroll to position [34164, 0]
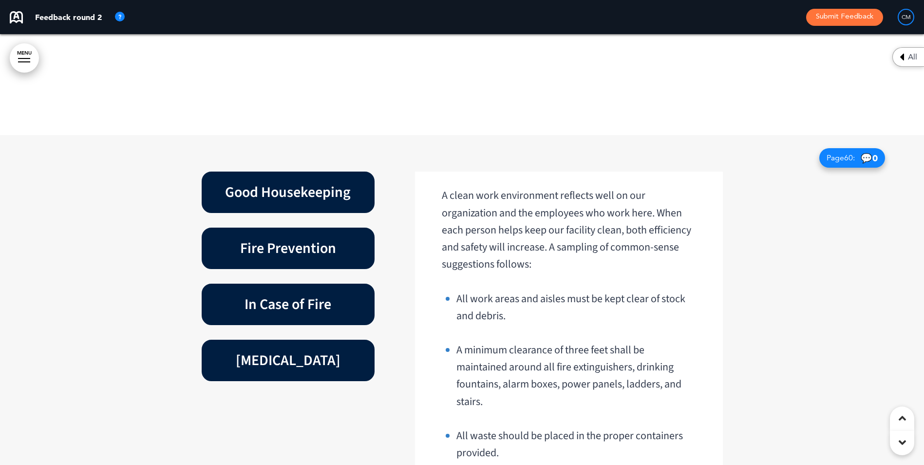
click at [316, 239] on h6 "Fire Prevention" at bounding box center [288, 248] width 151 height 19
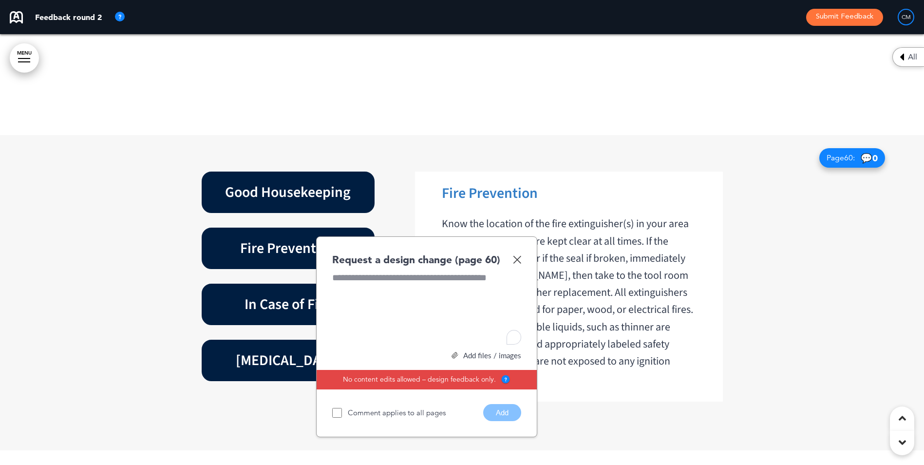
scroll to position [34154, 0]
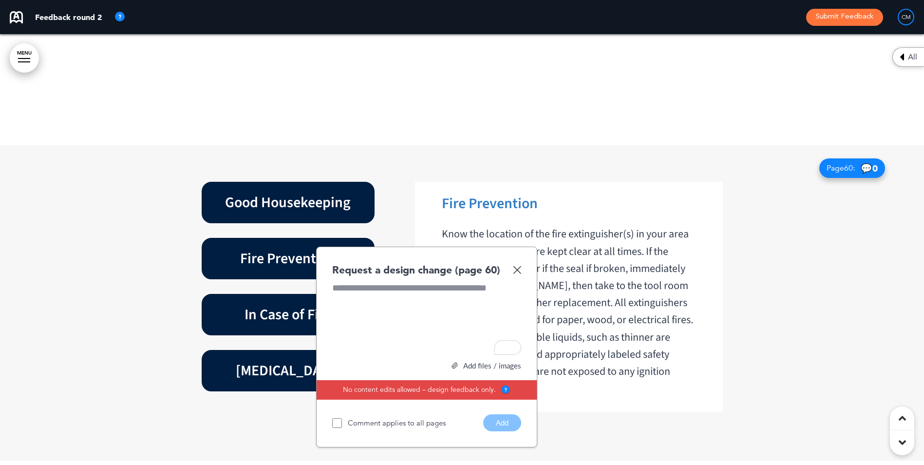
click at [517, 265] on img at bounding box center [517, 269] width 8 height 8
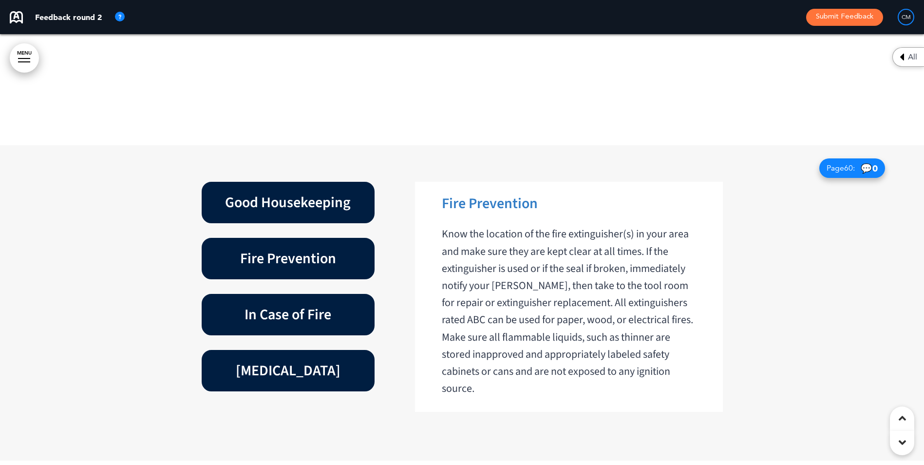
click at [267, 305] on h6 "In Case of Fire" at bounding box center [288, 314] width 151 height 19
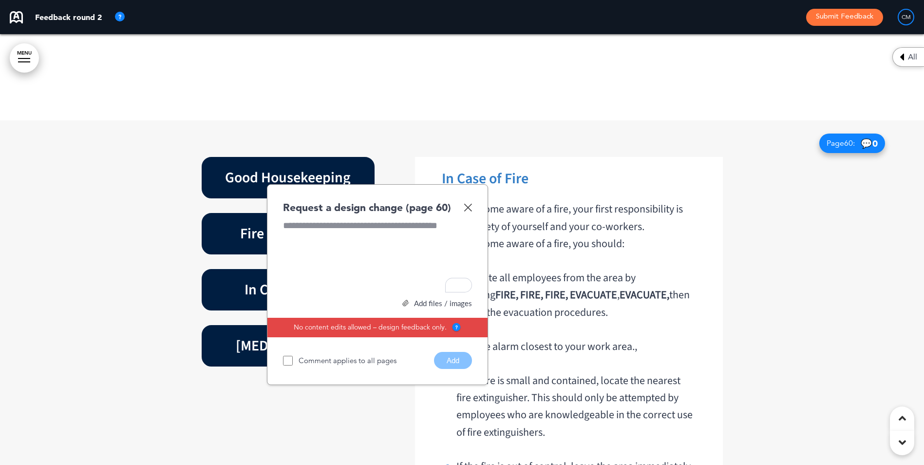
click at [468, 203] on img at bounding box center [468, 207] width 8 height 8
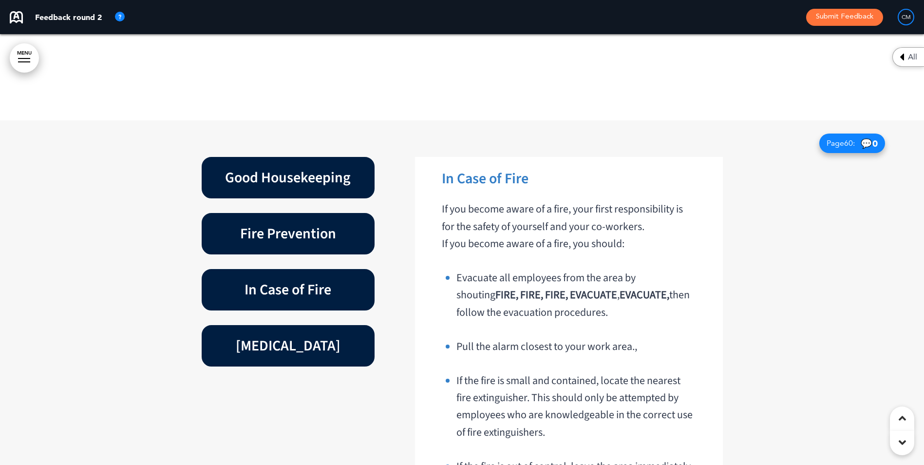
click at [270, 336] on h6 "[MEDICAL_DATA]" at bounding box center [288, 345] width 151 height 19
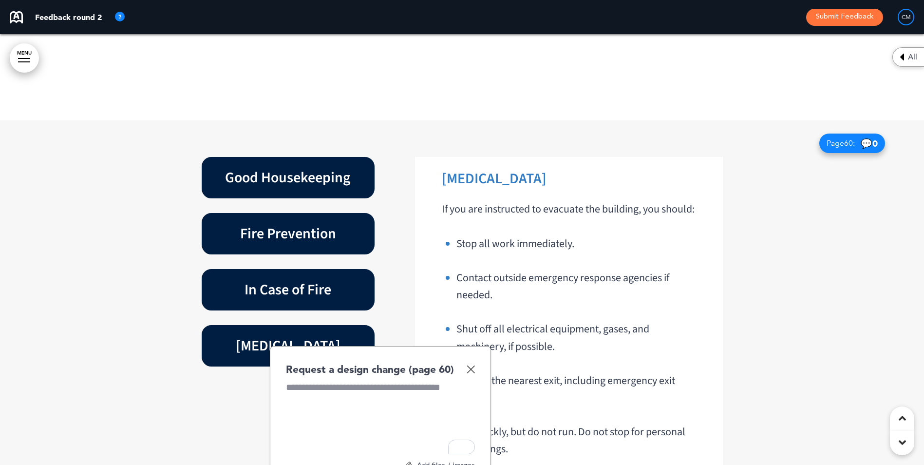
click at [474, 365] on img at bounding box center [471, 369] width 8 height 8
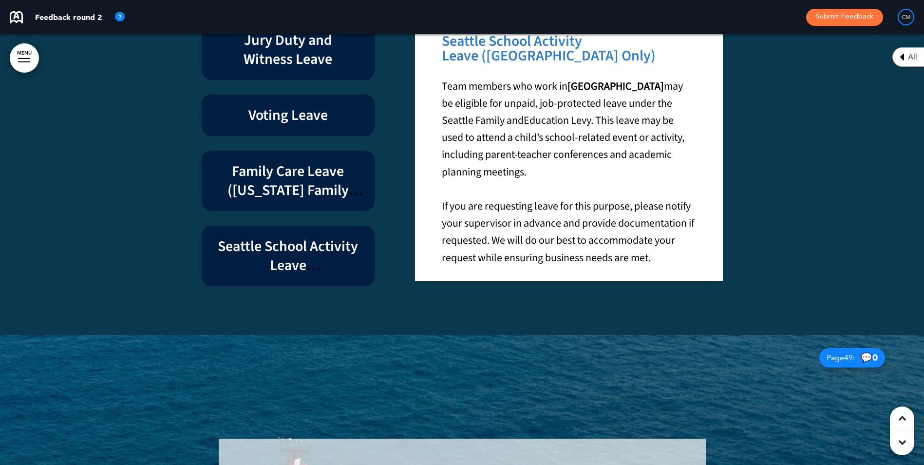
scroll to position [27751, 0]
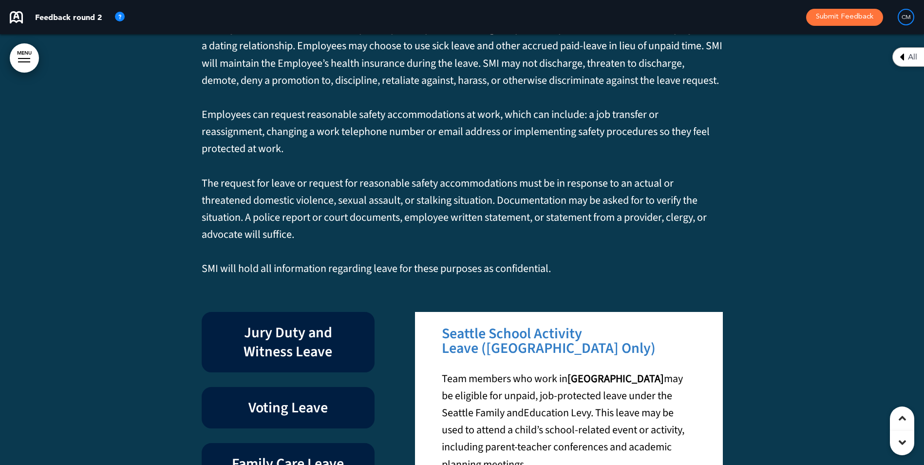
click at [268, 322] on span "Jury Duty and Witness Leave" at bounding box center [287, 342] width 89 height 40
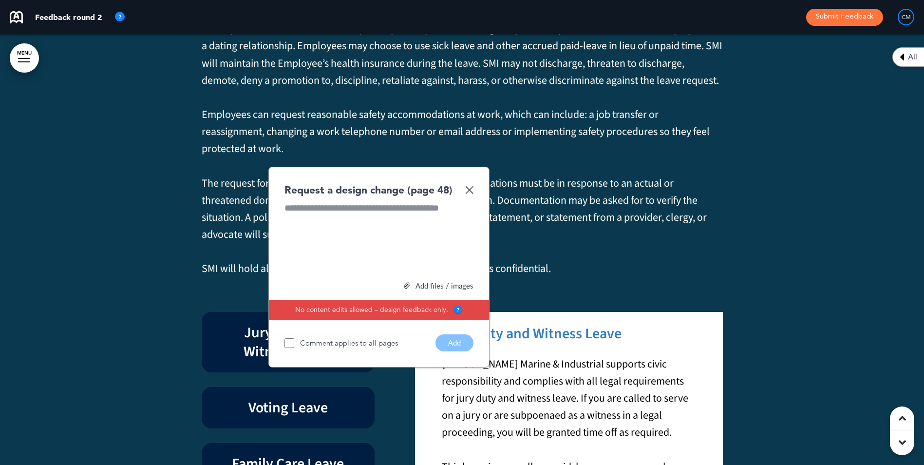
scroll to position [27773, 0]
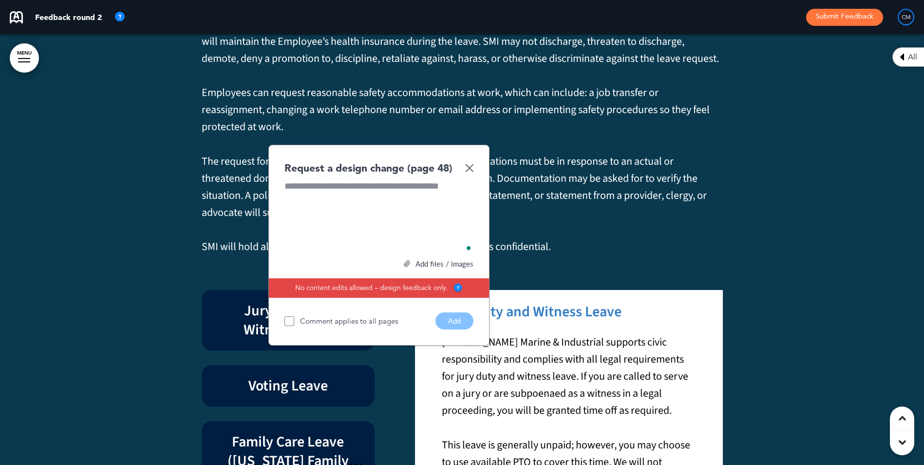
click at [268, 375] on span "Voting Leave" at bounding box center [287, 385] width 79 height 21
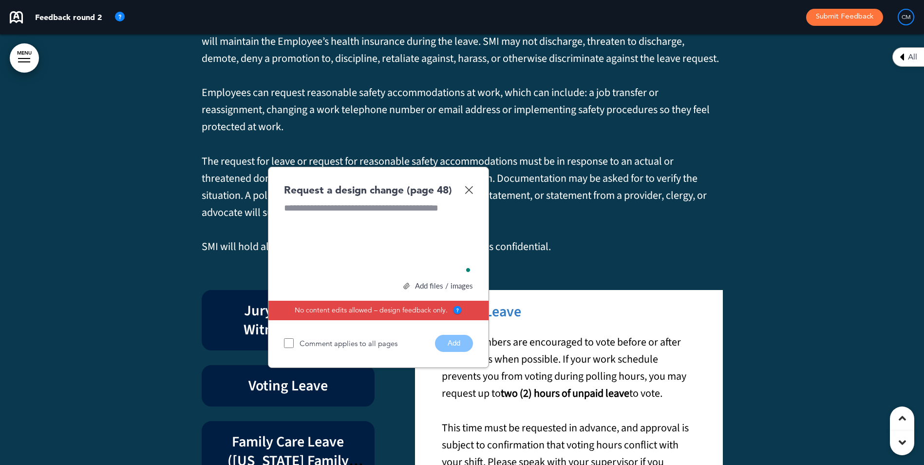
scroll to position [27749, 0]
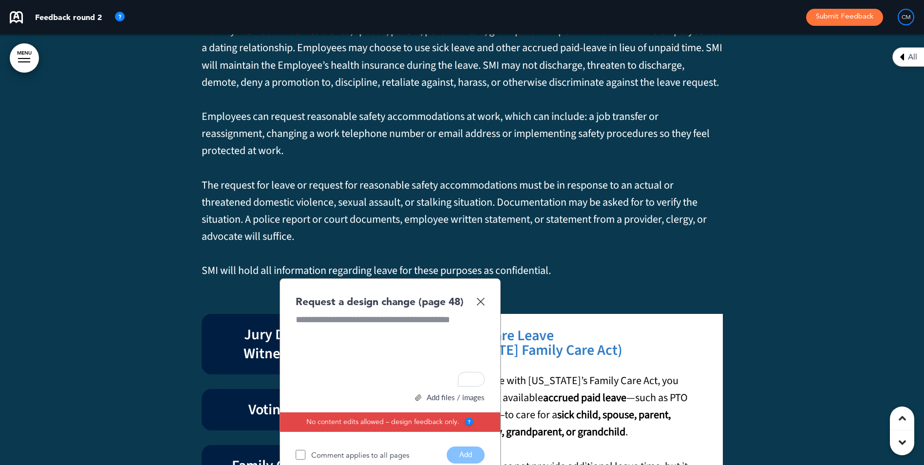
click at [476, 294] on div "Request a design change (page 48)" at bounding box center [390, 301] width 189 height 14
click at [479, 294] on div "Request a design change (page 48)" at bounding box center [390, 301] width 189 height 14
click at [481, 297] on img at bounding box center [480, 301] width 8 height 8
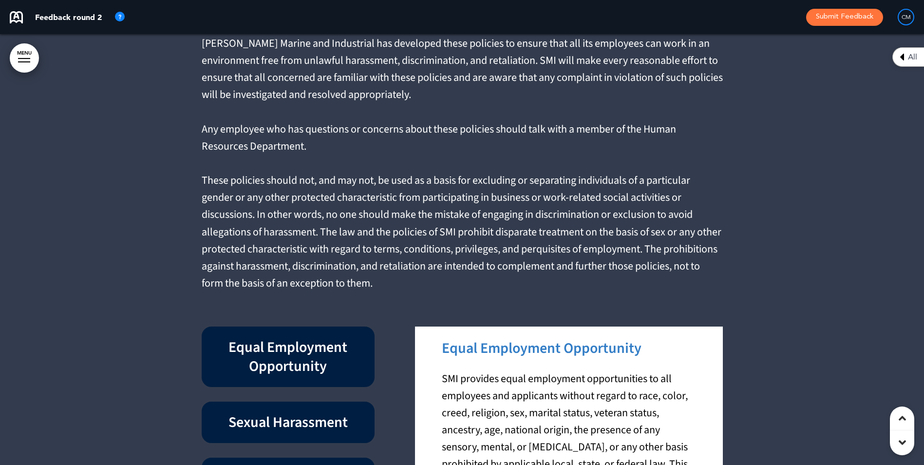
scroll to position [5992, 0]
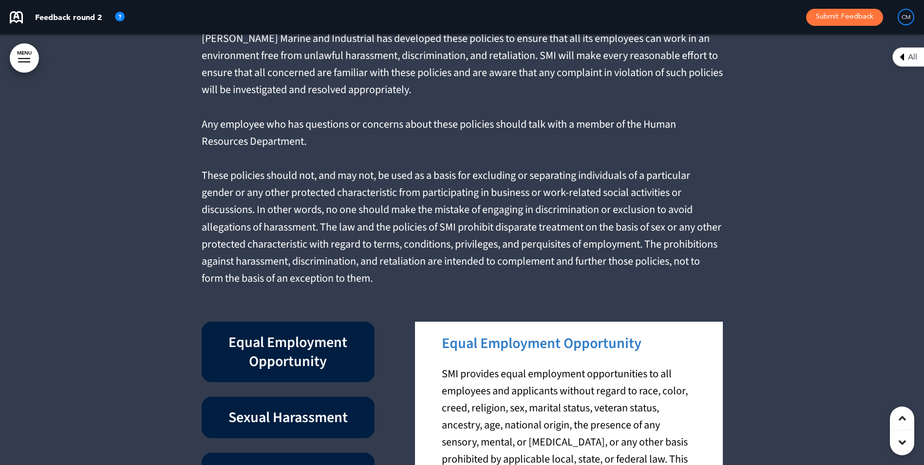
click at [274, 332] on span "Equal Employment Opportunity" at bounding box center [287, 352] width 119 height 40
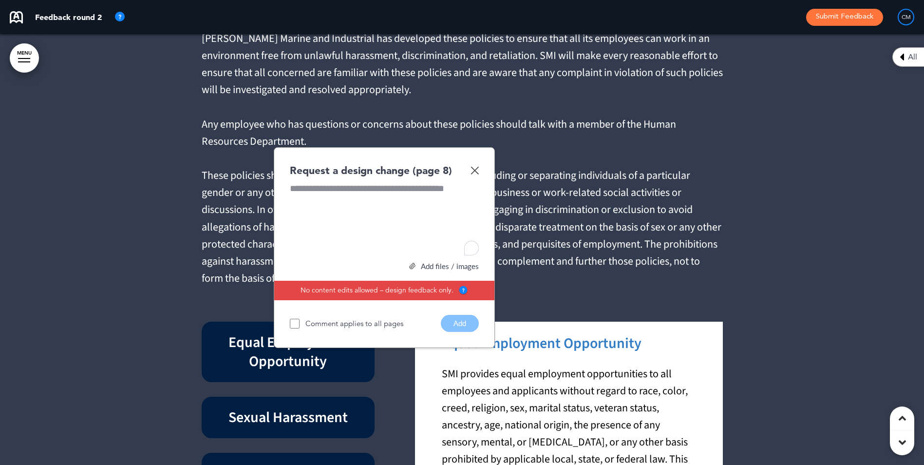
click at [277, 396] on div "Sexual Harassment" at bounding box center [288, 416] width 173 height 41
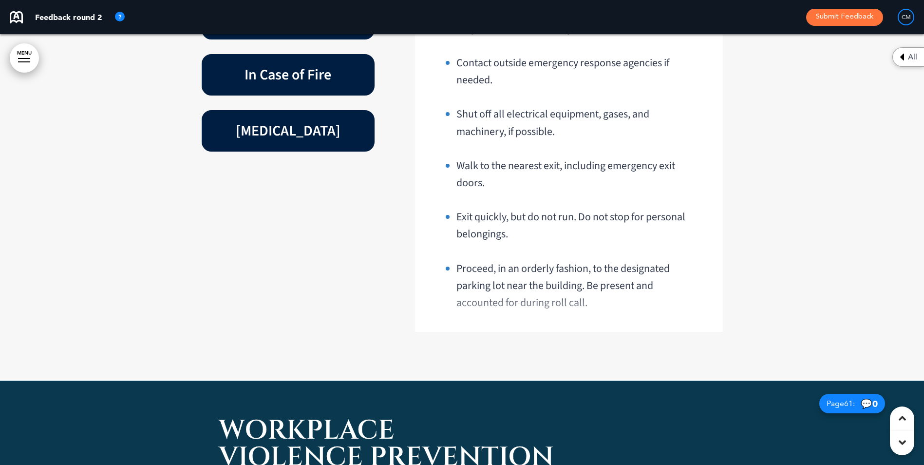
scroll to position [34240, 0]
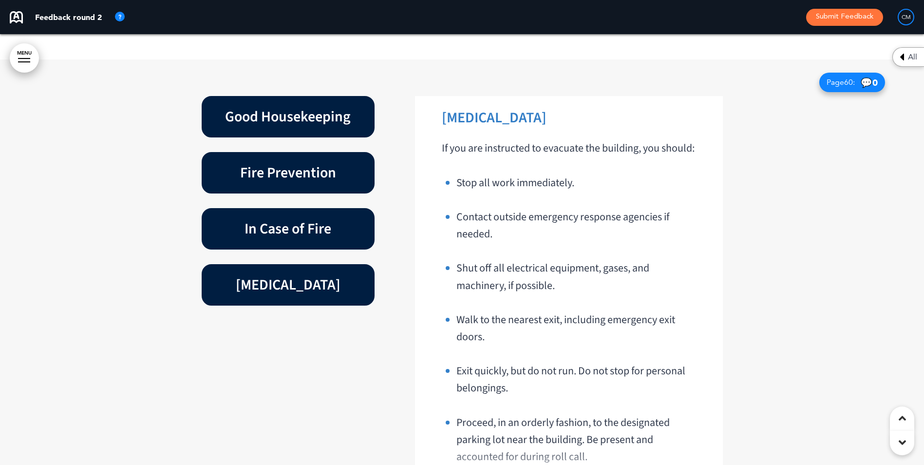
click at [282, 208] on div "In Case of Fire" at bounding box center [288, 228] width 173 height 41
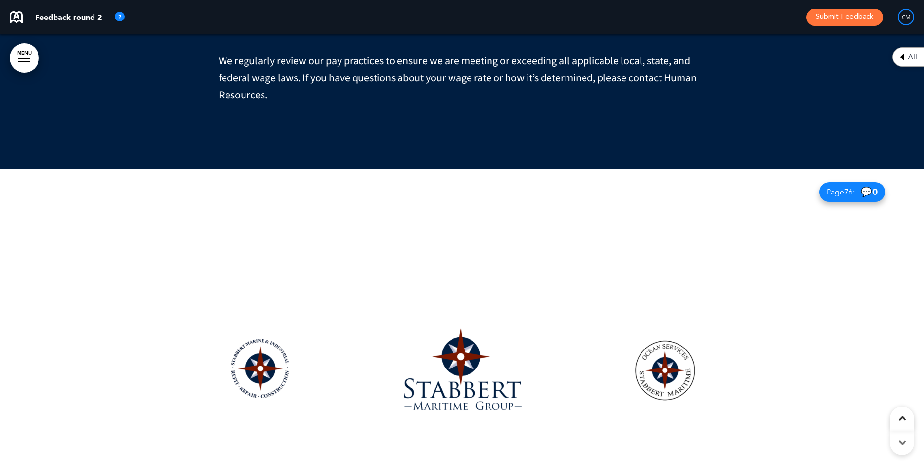
scroll to position [41319, 0]
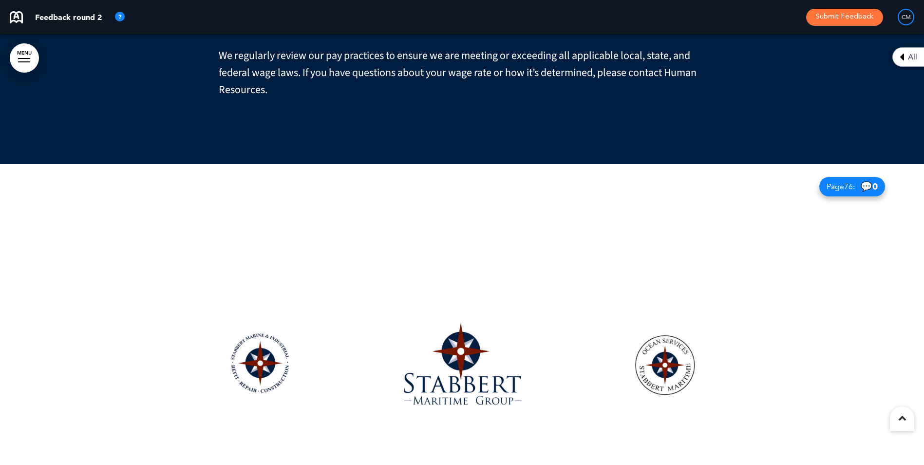
click at [901, 414] on icon at bounding box center [901, 418] width 7 height 12
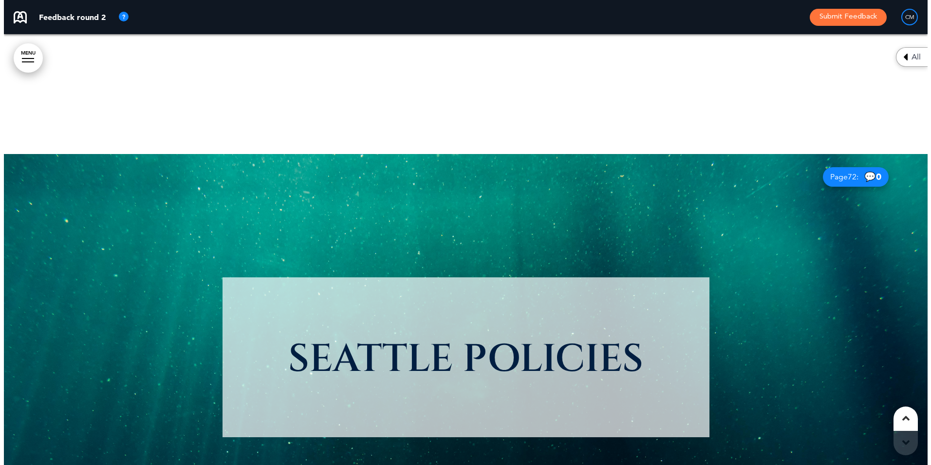
scroll to position [39597, 0]
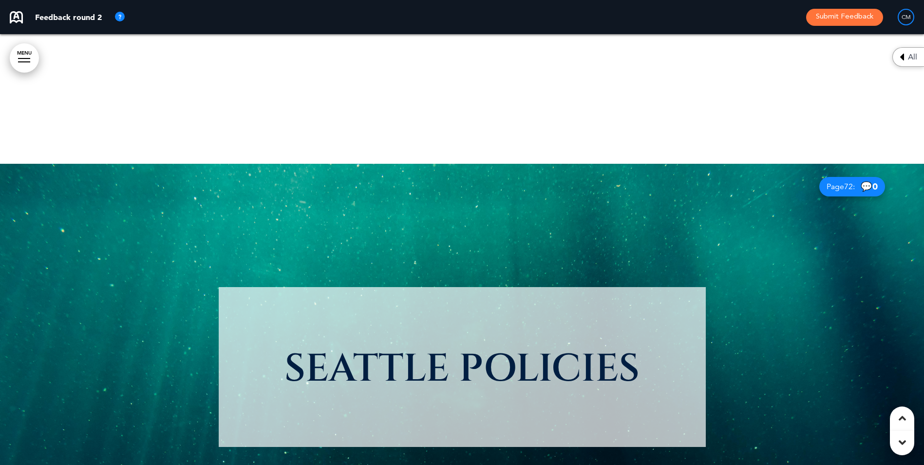
click at [12, 56] on link "MENU" at bounding box center [24, 57] width 29 height 29
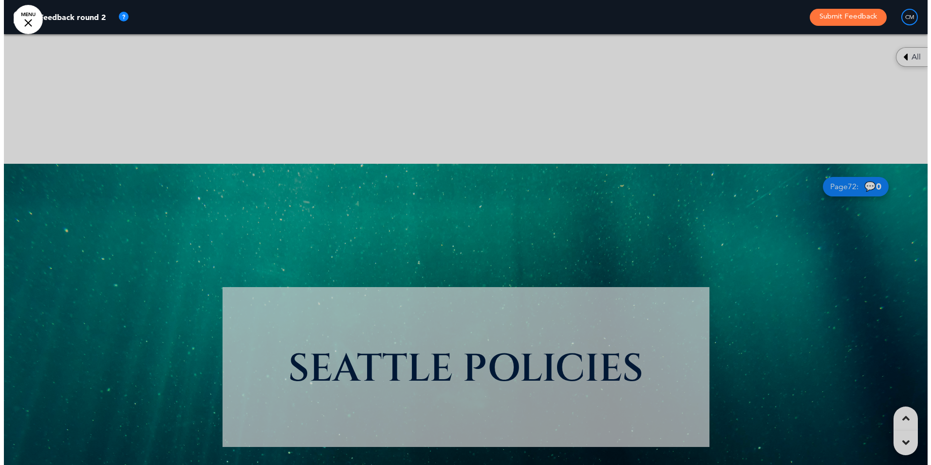
scroll to position [0, 1833]
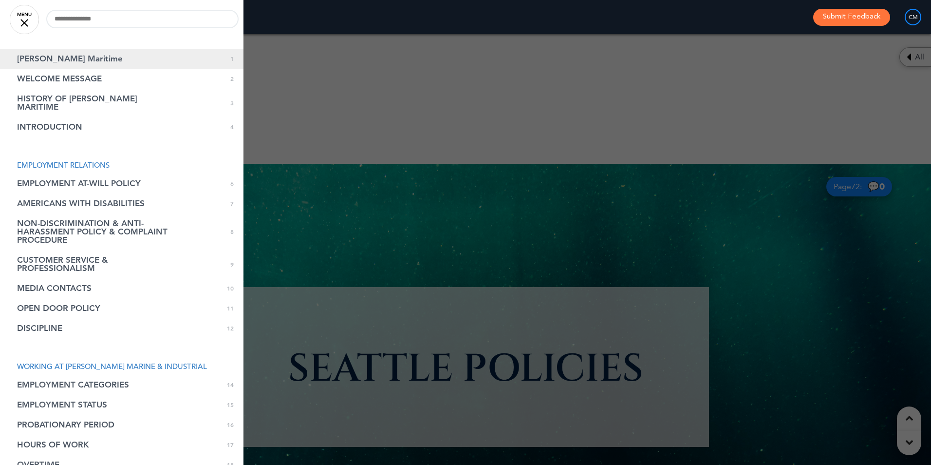
click at [46, 61] on span "[PERSON_NAME] Maritime" at bounding box center [70, 59] width 106 height 8
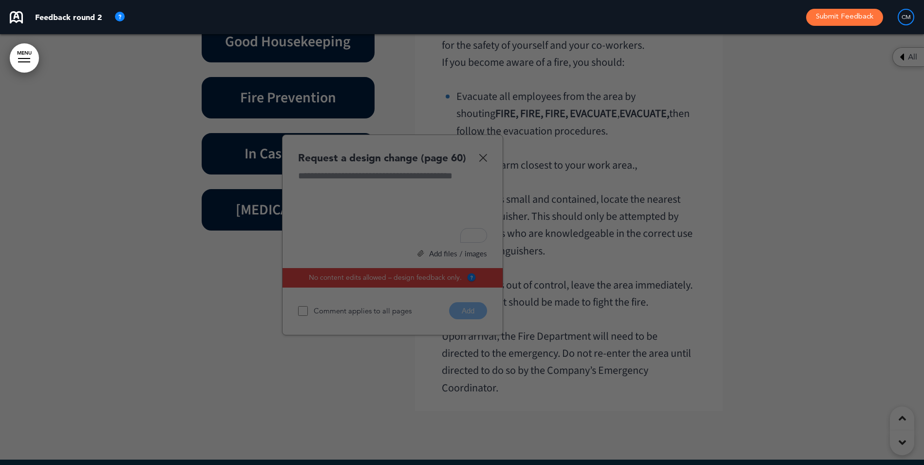
scroll to position [0, 0]
